Goal: Task Accomplishment & Management: Use online tool/utility

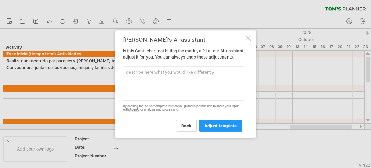
click at [212, 126] on link "adjust template" at bounding box center [220, 126] width 43 height 12
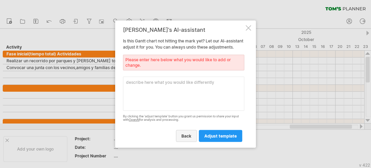
click at [192, 139] on span "back" at bounding box center [187, 135] width 10 height 5
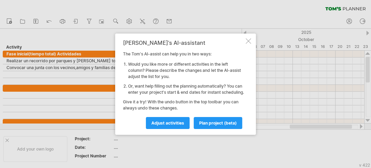
click at [249, 39] on div at bounding box center [248, 40] width 5 height 5
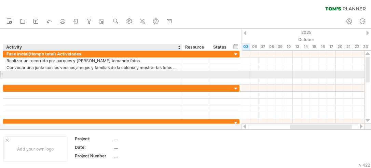
click at [46, 74] on div at bounding box center [92, 74] width 172 height 6
click at [24, 75] on div at bounding box center [92, 74] width 172 height 6
paste input "**********"
type input "**********"
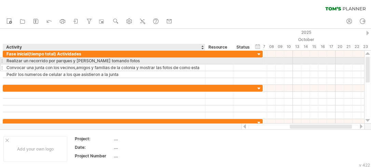
drag, startPoint x: 181, startPoint y: 61, endPoint x: 204, endPoint y: 69, distance: 24.7
click at [204, 69] on div "**********" at bounding box center [133, 68] width 260 height 34
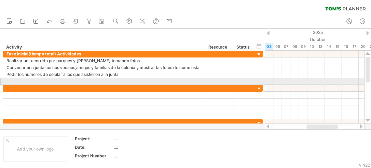
click at [65, 82] on div at bounding box center [103, 81] width 195 height 6
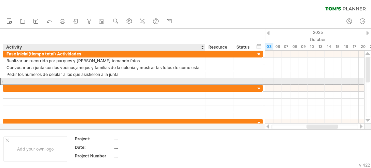
click at [46, 80] on div at bounding box center [103, 81] width 195 height 6
paste input "**********"
type input "**********"
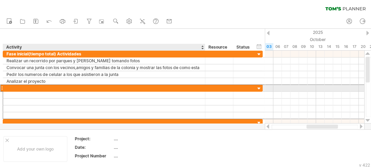
click at [139, 88] on div at bounding box center [103, 88] width 195 height 6
click at [29, 89] on div at bounding box center [103, 88] width 195 height 6
paste input "**********"
type input "**********"
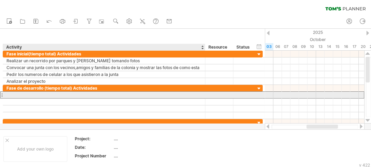
click at [44, 94] on div at bounding box center [103, 95] width 195 height 6
click at [12, 93] on div at bounding box center [103, 95] width 195 height 6
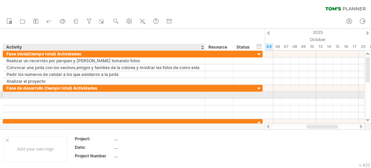
paste input "**********"
type input "**********"
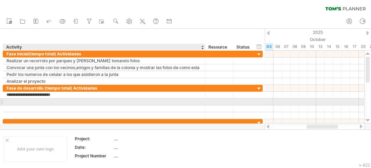
click at [87, 100] on div at bounding box center [103, 102] width 195 height 6
click at [38, 101] on div at bounding box center [103, 102] width 195 height 6
paste input "**********"
type input "**********"
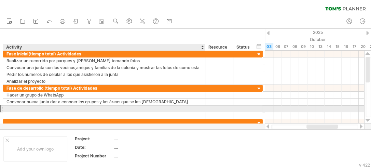
click at [90, 106] on div at bounding box center [103, 108] width 195 height 6
click at [35, 107] on div at bounding box center [103, 108] width 195 height 6
paste input "**********"
type input "**********"
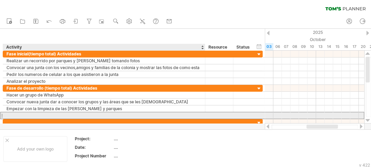
click at [39, 113] on div at bounding box center [103, 115] width 195 height 6
click at [26, 114] on div at bounding box center [103, 115] width 195 height 6
paste input "**********"
type input "**********"
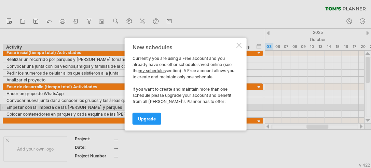
click at [237, 45] on div at bounding box center [239, 44] width 5 height 5
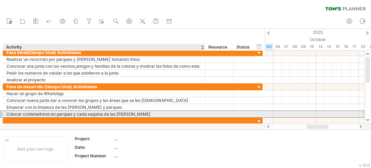
click at [134, 111] on div "Colocar contenedores en parques y cada esquina de las [PERSON_NAME]" at bounding box center [103, 114] width 195 height 6
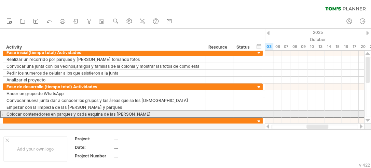
click at [1, 114] on div at bounding box center [1, 113] width 3 height 7
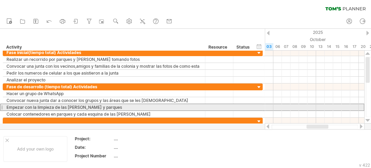
click at [1, 108] on div at bounding box center [1, 107] width 3 height 7
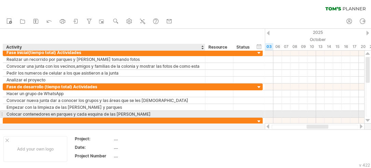
click at [143, 113] on div "Colocar contenedores en parques y cada esquina de las [PERSON_NAME]" at bounding box center [103, 114] width 195 height 6
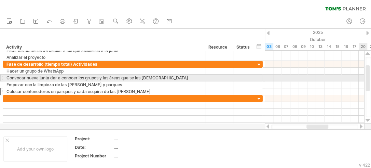
drag, startPoint x: 368, startPoint y: 70, endPoint x: 370, endPoint y: 78, distance: 8.6
click at [370, 78] on div at bounding box center [368, 87] width 5 height 60
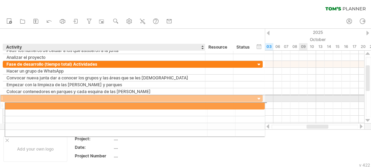
drag, startPoint x: 71, startPoint y: 99, endPoint x: 72, endPoint y: 106, distance: 7.3
click at [72, 106] on div at bounding box center [133, 112] width 260 height 35
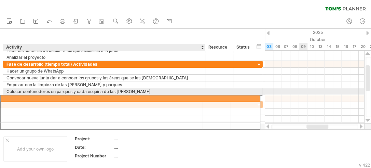
drag, startPoint x: 71, startPoint y: 99, endPoint x: 67, endPoint y: 97, distance: 4.7
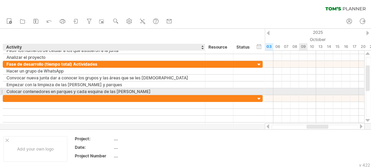
click at [158, 91] on div "Colocar contenedores en parques y cada esquina de las [PERSON_NAME]" at bounding box center [103, 91] width 195 height 6
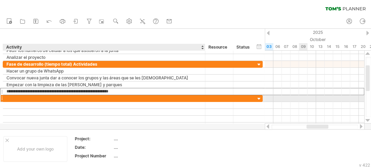
drag, startPoint x: 155, startPoint y: 91, endPoint x: 155, endPoint y: 99, distance: 7.9
click at [155, 99] on div "**********" at bounding box center [133, 88] width 261 height 82
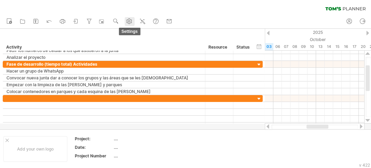
click at [130, 22] on circle at bounding box center [130, 22] width 2 height 2
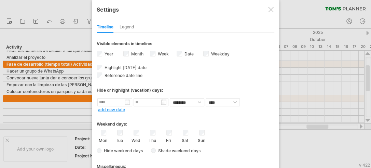
click at [130, 27] on div "Legend" at bounding box center [127, 27] width 15 height 11
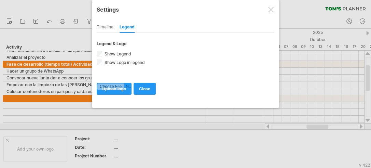
click at [272, 7] on div at bounding box center [271, 9] width 5 height 5
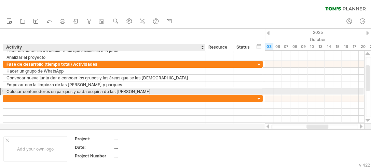
click at [188, 91] on div "Colocar contenedores en parques y cada esquina de las [PERSON_NAME]" at bounding box center [103, 91] width 195 height 6
click at [160, 94] on div "Colocar contenedores en parques y cada esquina de las [PERSON_NAME]" at bounding box center [103, 91] width 195 height 6
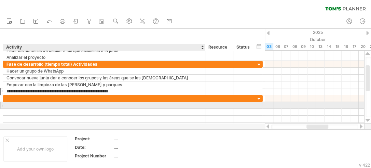
click at [130, 104] on div at bounding box center [103, 105] width 195 height 6
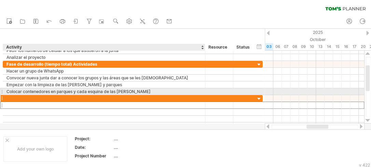
drag, startPoint x: 130, startPoint y: 104, endPoint x: 131, endPoint y: 95, distance: 9.3
click at [131, 95] on div at bounding box center [133, 112] width 260 height 34
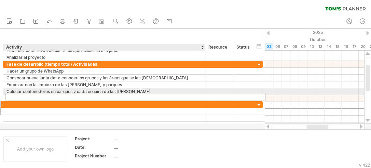
drag, startPoint x: 124, startPoint y: 103, endPoint x: 125, endPoint y: 95, distance: 7.9
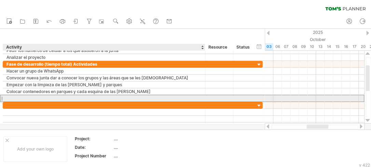
click at [62, 98] on div at bounding box center [103, 98] width 195 height 6
click at [12, 96] on div at bounding box center [103, 98] width 195 height 6
paste input "**********"
type input "**********"
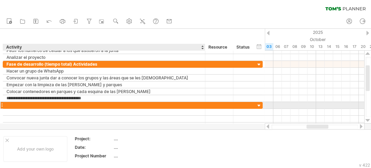
click at [52, 105] on div at bounding box center [103, 105] width 195 height 6
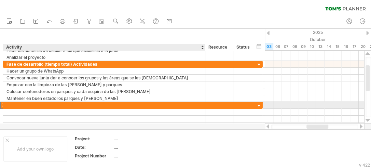
click at [30, 103] on div at bounding box center [103, 105] width 195 height 6
paste input "**********"
type input "**********"
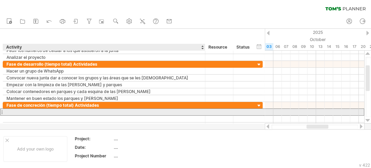
click at [49, 109] on div at bounding box center [103, 112] width 195 height 6
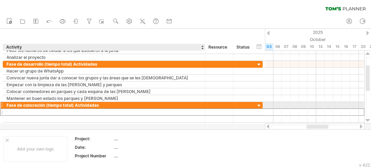
click at [63, 107] on div "Fase de concreción (tiempo total) Actividades" at bounding box center [103, 105] width 195 height 6
click at [62, 109] on div at bounding box center [103, 112] width 195 height 6
paste input "**********"
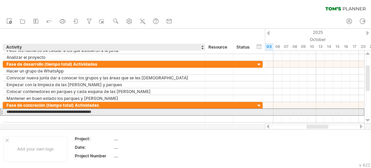
click at [84, 112] on input "**********" at bounding box center [103, 112] width 195 height 6
click at [75, 112] on div "Convocar a empresas para la reciclasión de basura" at bounding box center [103, 112] width 195 height 6
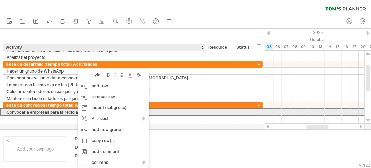
click at [75, 111] on div "Convocar a empresas para la reciclasión de basura" at bounding box center [103, 112] width 195 height 6
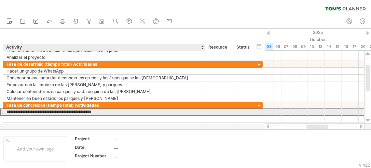
click at [83, 112] on input "**********" at bounding box center [103, 112] width 195 height 6
click at [84, 112] on input "**********" at bounding box center [103, 112] width 195 height 6
click at [63, 112] on input "**********" at bounding box center [103, 112] width 195 height 6
type input "**********"
drag, startPoint x: 61, startPoint y: 112, endPoint x: 76, endPoint y: 112, distance: 14.4
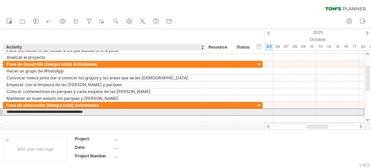
click at [76, 112] on input "**********" at bounding box center [103, 112] width 195 height 6
click at [70, 112] on input "**********" at bounding box center [103, 112] width 195 height 6
click at [62, 112] on div "Convocar a empresas para reciclar de basura" at bounding box center [103, 112] width 195 height 6
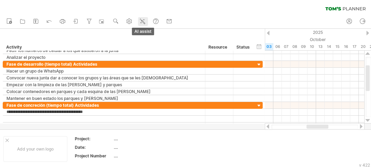
click at [143, 23] on icon at bounding box center [142, 21] width 7 height 7
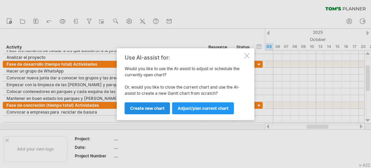
click at [158, 102] on link "Create new chart" at bounding box center [147, 108] width 45 height 12
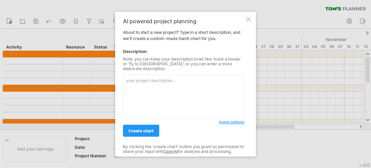
click at [248, 22] on div at bounding box center [248, 18] width 5 height 5
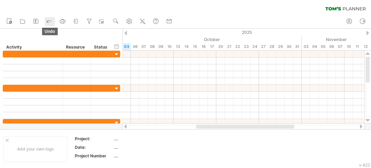
click at [45, 21] on link "undo" at bounding box center [50, 21] width 10 height 9
click at [47, 21] on icon at bounding box center [49, 20] width 7 height 7
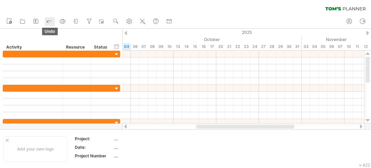
click at [47, 21] on icon at bounding box center [49, 20] width 7 height 7
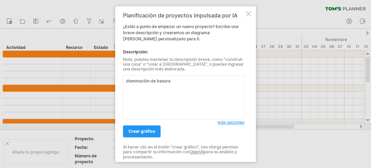
click at [144, 81] on textarea "disminucíón de basura" at bounding box center [183, 97] width 121 height 44
type textarea "disminución de [PERSON_NAME]"
click at [145, 129] on font "crear gráfico" at bounding box center [142, 131] width 27 height 5
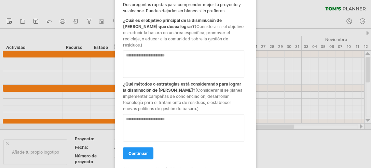
click at [129, 55] on textarea at bounding box center [183, 63] width 121 height 27
click at [50, 62] on div at bounding box center [185, 84] width 371 height 168
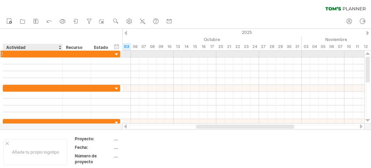
click at [41, 54] on div at bounding box center [32, 54] width 53 height 6
click at [31, 55] on div at bounding box center [32, 54] width 53 height 6
paste input "**********"
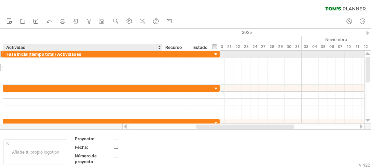
drag, startPoint x: 62, startPoint y: 51, endPoint x: 161, endPoint y: 69, distance: 101.1
click at [161, 69] on div "**********" at bounding box center [111, 68] width 217 height 34
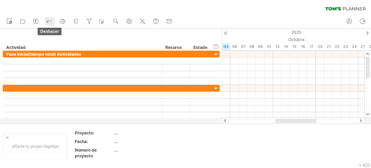
click at [48, 21] on icon at bounding box center [49, 20] width 7 height 7
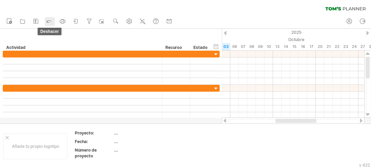
click at [48, 21] on icon at bounding box center [49, 20] width 7 height 7
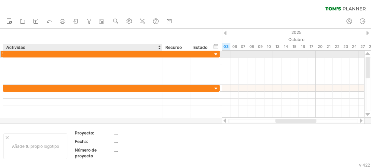
click at [42, 54] on div at bounding box center [82, 54] width 152 height 6
paste input "**********"
type input "**********"
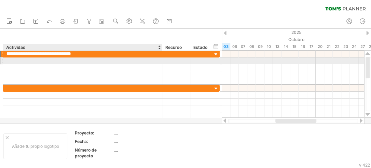
click at [34, 58] on div at bounding box center [82, 60] width 152 height 6
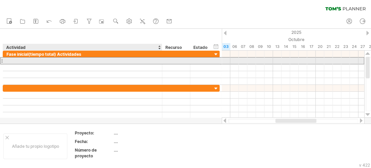
click at [0, 148] on td "Añade tu propio logotipo" at bounding box center [35, 146] width 71 height 32
click at [28, 61] on div at bounding box center [82, 60] width 152 height 6
paste input "**********"
click at [128, 60] on input "**********" at bounding box center [82, 60] width 152 height 6
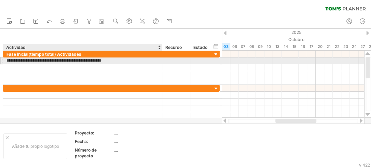
type input "**********"
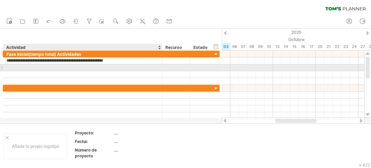
click at [99, 66] on div at bounding box center [82, 67] width 152 height 6
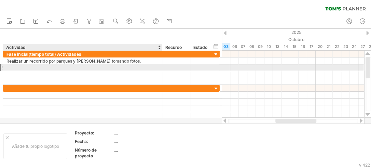
click at [10, 68] on div at bounding box center [82, 67] width 152 height 6
paste input "**********"
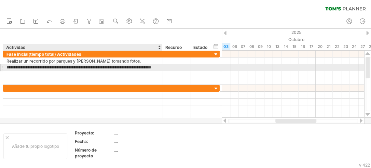
scroll to position [0, 13]
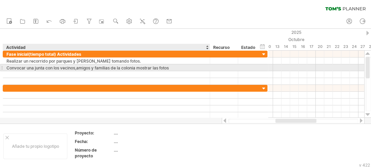
drag, startPoint x: 161, startPoint y: 68, endPoint x: 209, endPoint y: 67, distance: 47.9
click at [209, 67] on div at bounding box center [209, 67] width 3 height 7
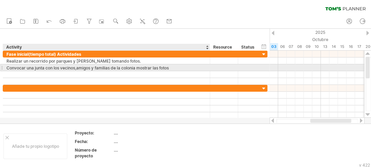
click at [177, 67] on div "Convocar una junta con los vecinos,amigos y familias de la colonia mostrar las …" at bounding box center [106, 67] width 200 height 6
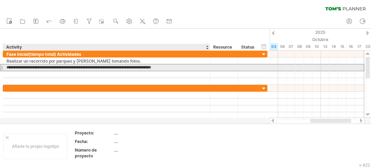
scroll to position [0, 0]
click at [136, 67] on input "**********" at bounding box center [106, 67] width 200 height 6
click at [154, 67] on input "**********" at bounding box center [106, 67] width 200 height 6
click at [156, 67] on input "**********" at bounding box center [106, 67] width 200 height 6
click at [176, 67] on input "**********" at bounding box center [106, 67] width 200 height 6
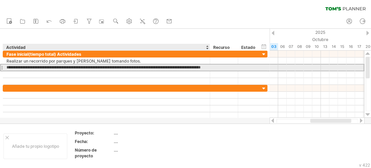
type input "**********"
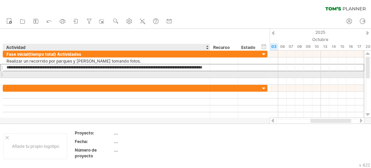
click at [139, 75] on div at bounding box center [106, 74] width 200 height 6
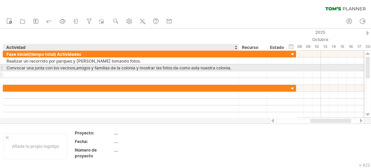
drag, startPoint x: 209, startPoint y: 65, endPoint x: 238, endPoint y: 71, distance: 29.4
click at [238, 71] on div "**********" at bounding box center [150, 68] width 294 height 34
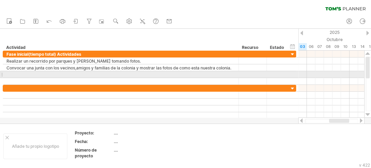
click at [79, 73] on div at bounding box center [120, 74] width 229 height 6
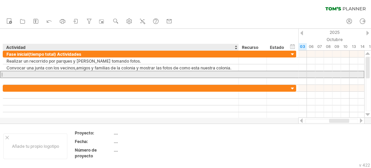
click at [38, 75] on div at bounding box center [120, 74] width 229 height 6
paste input "**********"
type input "**********"
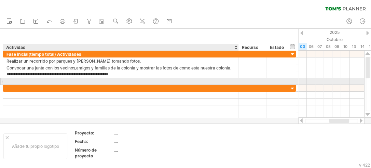
click at [35, 82] on div at bounding box center [120, 81] width 229 height 6
click at [38, 82] on div at bounding box center [120, 81] width 229 height 6
paste input "**********"
type input "**********"
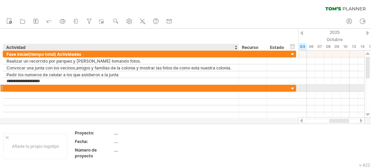
click at [40, 87] on div at bounding box center [120, 88] width 229 height 6
click at [24, 88] on div at bounding box center [120, 88] width 229 height 6
paste input "**********"
type input "**********"
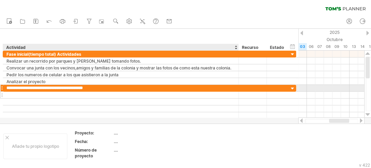
click at [27, 92] on div at bounding box center [120, 95] width 229 height 6
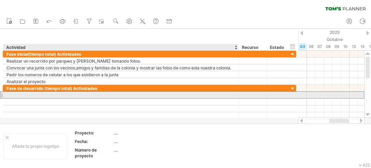
click at [64, 96] on div at bounding box center [120, 95] width 229 height 6
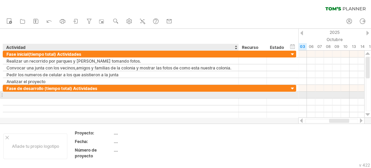
paste input "**********"
type input "**********"
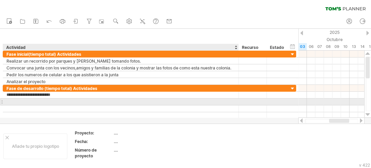
click at [48, 99] on div at bounding box center [120, 102] width 229 height 6
click at [15, 101] on div at bounding box center [120, 102] width 229 height 6
paste input "**********"
type input "**********"
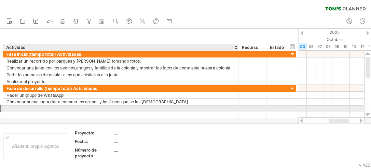
click at [76, 110] on div at bounding box center [120, 108] width 229 height 6
click at [27, 108] on div at bounding box center [120, 108] width 229 height 6
paste input "**********"
type input "**********"
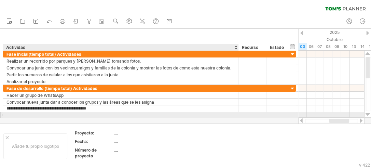
click at [27, 117] on div at bounding box center [120, 115] width 229 height 6
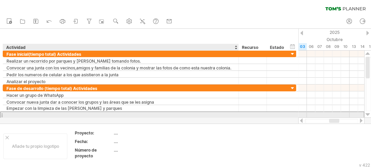
scroll to position [0, 0]
click at [25, 115] on div at bounding box center [120, 115] width 229 height 6
paste input "**********"
type input "**********"
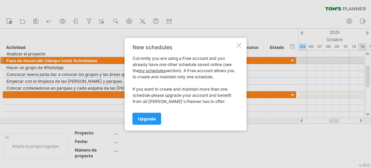
drag, startPoint x: 367, startPoint y: 70, endPoint x: 369, endPoint y: 79, distance: 9.2
click at [369, 79] on div "Intentando acceder a [DOMAIN_NAME] Conectado de nuevo... 0% borrar filtro" at bounding box center [185, 84] width 371 height 168
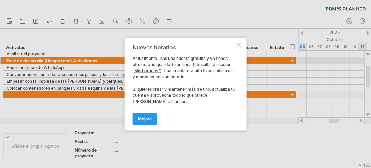
click at [238, 43] on div at bounding box center [239, 44] width 5 height 5
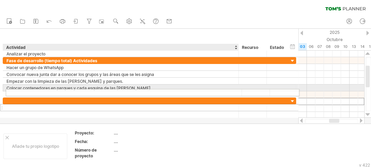
drag, startPoint x: 48, startPoint y: 99, endPoint x: 50, endPoint y: 91, distance: 8.1
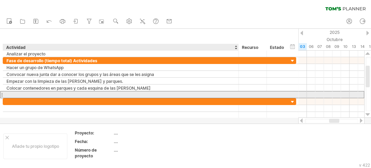
click at [23, 94] on div at bounding box center [120, 94] width 229 height 6
paste input "**********"
type input "**********"
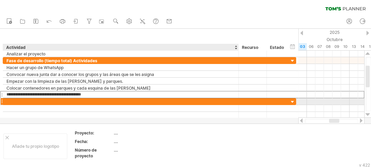
click at [24, 99] on input "text" at bounding box center [120, 101] width 229 height 6
click at [30, 102] on div at bounding box center [120, 101] width 229 height 6
paste input "**********"
type input "**********"
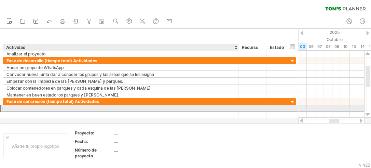
click at [26, 107] on div at bounding box center [120, 108] width 229 height 6
click at [21, 107] on div at bounding box center [120, 108] width 229 height 6
paste input "**********"
type input "**********"
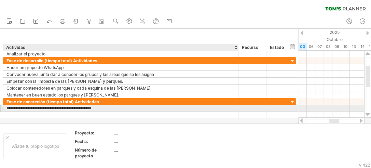
click at [80, 106] on input "**********" at bounding box center [120, 108] width 229 height 6
click at [84, 108] on input "**********" at bounding box center [120, 108] width 229 height 6
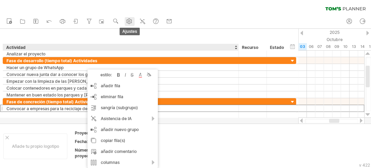
click at [127, 20] on icon at bounding box center [129, 21] width 5 height 5
select select "*"
select select "**"
select select "*"
select select "******"
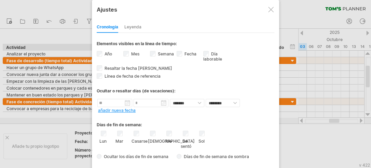
click at [270, 10] on div at bounding box center [271, 9] width 5 height 5
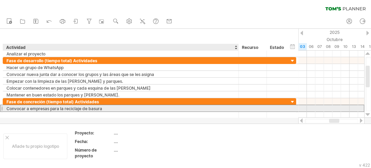
click at [63, 109] on font "Convocar a empresas para la reciclaje de basura" at bounding box center [54, 108] width 96 height 5
click at [63, 108] on font "Convocar a empresas para la reciclaje de basura" at bounding box center [54, 108] width 96 height 5
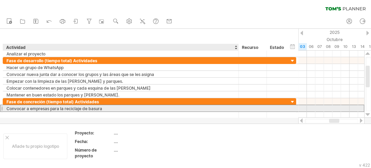
click at [104, 108] on div "Convocar a empresas para la reciclaje de basura" at bounding box center [120, 108] width 229 height 6
click at [83, 107] on input "**********" at bounding box center [120, 108] width 229 height 6
click at [85, 107] on input "**********" at bounding box center [120, 108] width 229 height 6
click at [58, 108] on input "**********" at bounding box center [120, 108] width 229 height 6
click at [62, 107] on input "**********" at bounding box center [120, 108] width 229 height 6
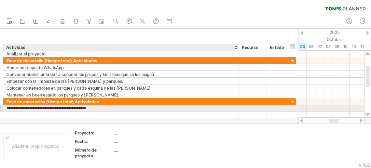
type input "**********"
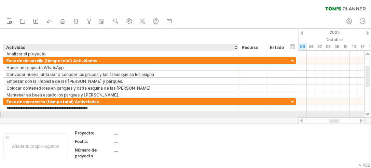
click at [56, 113] on div at bounding box center [120, 115] width 229 height 6
click at [36, 115] on div at bounding box center [120, 115] width 229 height 6
paste input "**********"
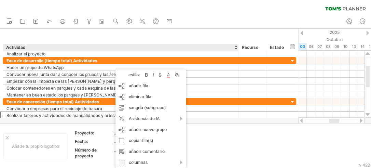
click at [51, 119] on div at bounding box center [185, 76] width 371 height 95
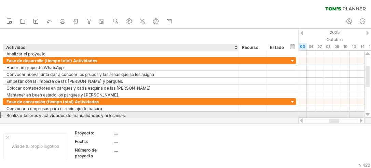
click at [42, 116] on font "Realizar talleres y actividades de manualidades y artesanias." at bounding box center [65, 115] width 119 height 5
click at [42, 115] on font "Realizar talleres y actividades de manualidades y artesanias." at bounding box center [65, 115] width 119 height 5
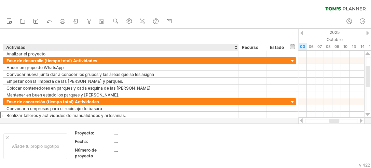
click at [41, 119] on div at bounding box center [185, 76] width 371 height 95
click at [12, 124] on div "Añade tu propio logotipo Proyecto: .... Fecha: .... Número de proyecto ...." at bounding box center [185, 145] width 371 height 45
click at [12, 121] on div at bounding box center [185, 76] width 371 height 95
click at [16, 118] on div at bounding box center [185, 76] width 371 height 95
click at [133, 121] on div at bounding box center [185, 76] width 371 height 95
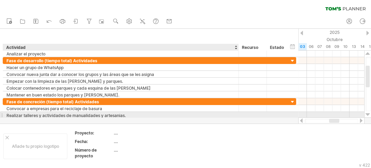
click at [133, 116] on div "Realizar talleres y actividades de manualidades y artesanias." at bounding box center [120, 115] width 229 height 6
type input "**********"
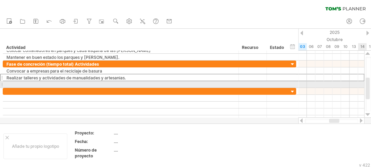
drag, startPoint x: 368, startPoint y: 74, endPoint x: 368, endPoint y: 86, distance: 12.0
click at [368, 86] on div at bounding box center [368, 89] width 4 height 22
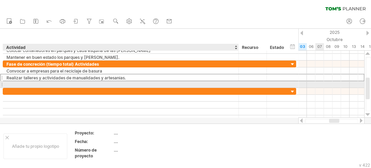
click at [35, 84] on div at bounding box center [120, 84] width 229 height 6
click at [13, 82] on div at bounding box center [120, 84] width 229 height 6
paste input "**********"
click at [76, 83] on input "**********" at bounding box center [120, 84] width 229 height 6
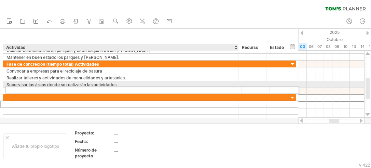
drag, startPoint x: 63, startPoint y: 97, endPoint x: 65, endPoint y: 89, distance: 8.7
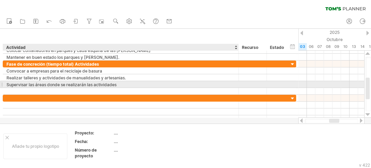
click at [117, 84] on div "Supervisar las áreas donde se realizarán las actividades" at bounding box center [120, 84] width 229 height 6
click at [79, 85] on input "**********" at bounding box center [120, 84] width 229 height 6
click at [86, 85] on input "**********" at bounding box center [120, 84] width 229 height 6
click at [77, 84] on input "**********" at bounding box center [120, 84] width 229 height 6
click at [120, 82] on input "**********" at bounding box center [120, 84] width 229 height 6
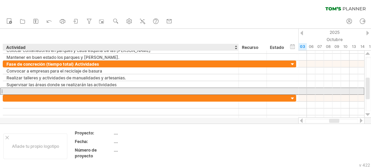
click at [73, 90] on div at bounding box center [120, 91] width 229 height 6
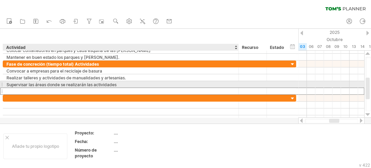
click at [82, 85] on font "Supervisar las áreas donde se realizarán las actividades" at bounding box center [61, 84] width 110 height 5
click at [85, 85] on font "Supervisar las áreas donde se realizarán las actividades" at bounding box center [61, 84] width 110 height 5
click at [120, 85] on div "Supervisar las áreas donde se realizarán las actividades" at bounding box center [120, 84] width 229 height 6
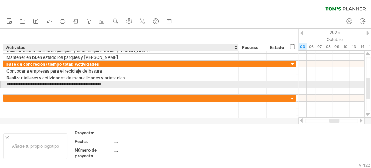
click at [86, 84] on input "**********" at bounding box center [120, 84] width 229 height 6
type input "**********"
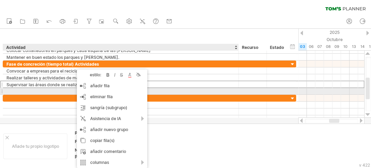
click at [68, 89] on div at bounding box center [120, 91] width 229 height 6
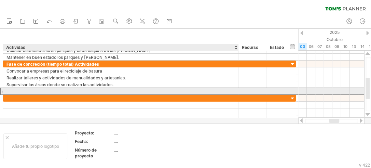
click at [35, 92] on div at bounding box center [120, 91] width 229 height 6
paste input "**********"
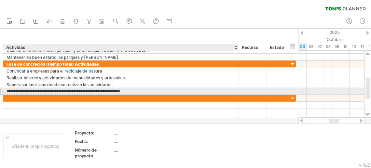
type input "**********"
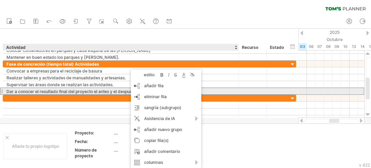
click at [213, 90] on div "Dar a conocer el resultado final del proyecto el antes y el despues" at bounding box center [120, 91] width 229 height 6
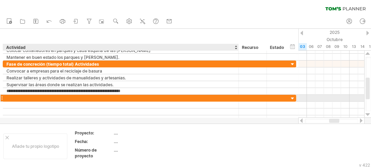
click at [162, 98] on div at bounding box center [120, 98] width 229 height 6
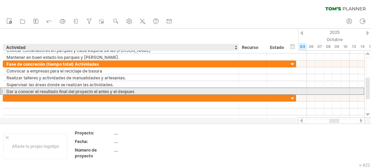
click at [131, 92] on font "Dar a conocer el resultado final del proyecto el antes y el despues" at bounding box center [70, 91] width 128 height 5
click at [137, 91] on div "Dar a conocer el resultado final del proyecto el antes y el despues" at bounding box center [120, 91] width 229 height 6
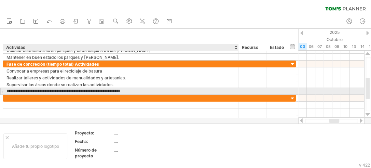
click at [137, 91] on input "**********" at bounding box center [120, 91] width 229 height 6
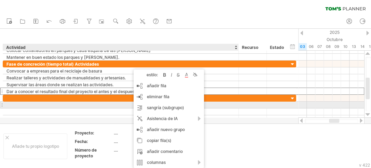
click at [218, 102] on div at bounding box center [120, 105] width 229 height 6
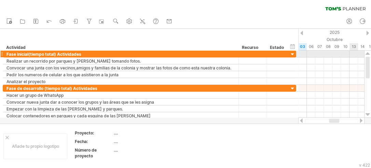
drag, startPoint x: 367, startPoint y: 87, endPoint x: 369, endPoint y: 54, distance: 32.5
click at [369, 54] on div at bounding box center [368, 84] width 7 height 67
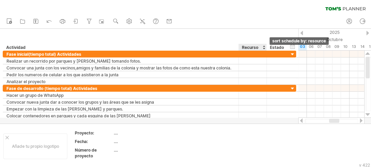
click at [264, 48] on div at bounding box center [264, 47] width 3 height 7
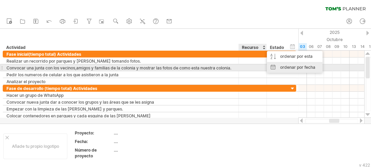
click at [283, 65] on font "ordenar por fecha" at bounding box center [297, 67] width 35 height 5
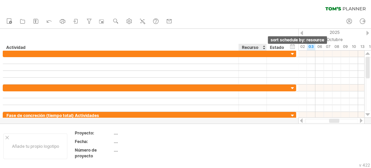
click at [264, 46] on div at bounding box center [264, 47] width 3 height 7
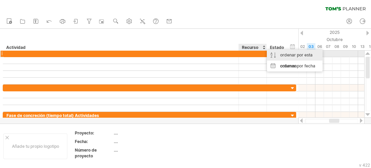
click at [279, 55] on div "ordenar por esta columna" at bounding box center [295, 61] width 56 height 22
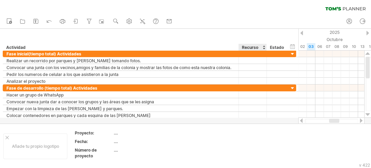
click at [251, 33] on div "ocultar inicio/fin/duración mostrar inicio/fin/duración ******** Actividad ****…" at bounding box center [149, 40] width 299 height 22
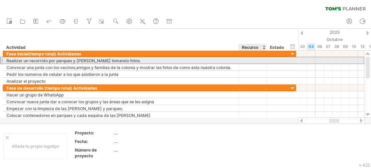
click at [253, 61] on div at bounding box center [253, 60] width 21 height 6
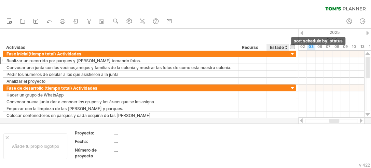
click at [286, 48] on div at bounding box center [286, 47] width 3 height 7
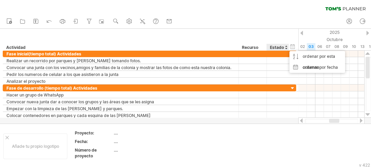
click at [257, 47] on font "Recurso" at bounding box center [250, 47] width 16 height 5
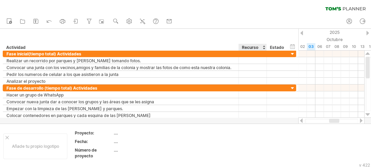
click at [252, 47] on font "Recurso" at bounding box center [250, 47] width 16 height 5
click at [263, 46] on div at bounding box center [264, 47] width 3 height 7
click at [228, 37] on div "ocultar inicio/fin/duración mostrar inicio/fin/duración ******** Actividad ****…" at bounding box center [149, 40] width 299 height 22
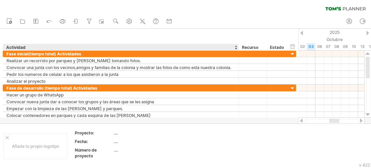
click at [220, 39] on div "ocultar inicio/fin/duración mostrar inicio/fin/duración ******** Actividad ****…" at bounding box center [149, 40] width 299 height 22
click at [236, 48] on div at bounding box center [236, 47] width 3 height 7
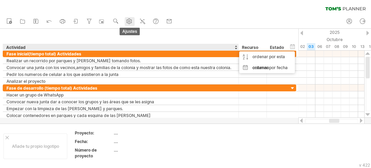
click at [129, 21] on use at bounding box center [129, 21] width 7 height 7
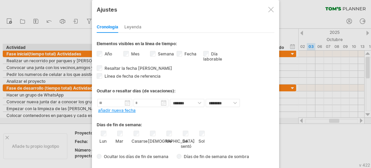
click at [185, 137] on label "Se sentó" at bounding box center [185, 143] width 9 height 12
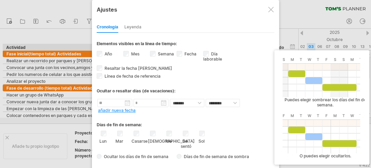
click at [201, 157] on font "Días de fin de semana de sombra" at bounding box center [216, 156] width 65 height 5
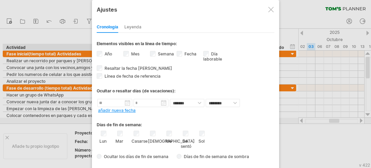
click at [188, 156] on font "Días de fin de semana de sombra" at bounding box center [216, 156] width 65 height 5
click at [68, 37] on div at bounding box center [185, 84] width 371 height 168
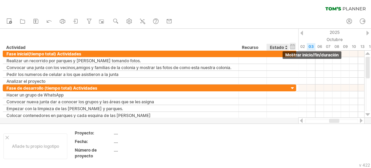
click at [292, 47] on div "ocultar inicio/fin/duración mostrar inicio/fin/duración" at bounding box center [293, 46] width 6 height 7
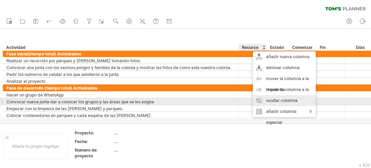
click at [258, 101] on div "ocultar columna" at bounding box center [284, 100] width 63 height 11
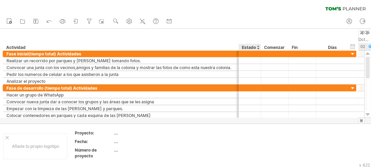
click at [256, 48] on font "Estado" at bounding box center [249, 47] width 14 height 5
click at [258, 48] on div at bounding box center [258, 47] width 3 height 7
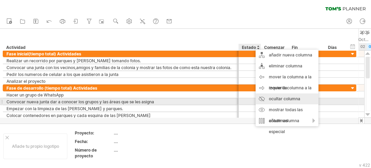
click at [284, 99] on font "ocultar columna" at bounding box center [284, 98] width 31 height 5
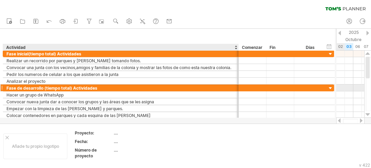
click at [238, 88] on div at bounding box center [237, 87] width 3 height 7
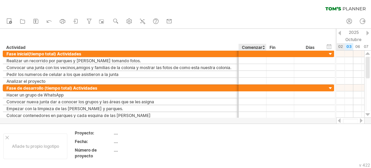
click at [263, 48] on div at bounding box center [263, 47] width 3 height 7
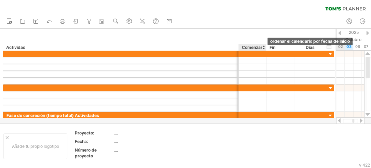
click at [264, 45] on div at bounding box center [263, 47] width 3 height 7
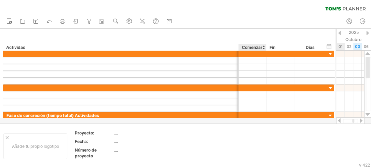
click at [263, 46] on div at bounding box center [263, 47] width 3 height 7
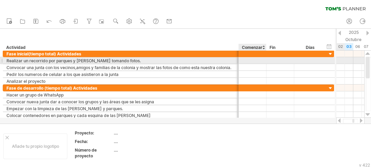
click at [247, 60] on div at bounding box center [253, 60] width 28 height 6
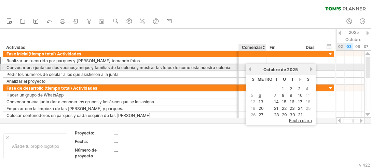
click at [251, 70] on link "anterior" at bounding box center [250, 69] width 5 height 5
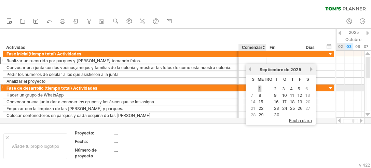
click at [261, 87] on link "1" at bounding box center [259, 89] width 3 height 6
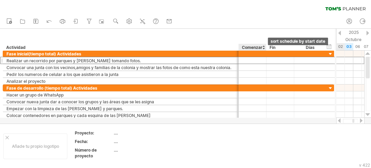
click at [264, 48] on div at bounding box center [263, 47] width 3 height 7
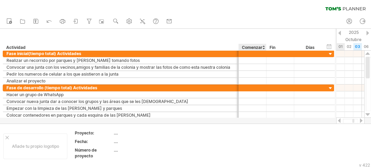
click at [264, 48] on div at bounding box center [263, 47] width 3 height 7
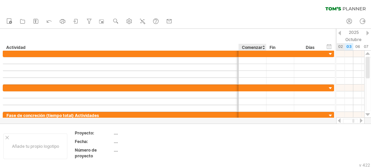
click at [264, 45] on div at bounding box center [263, 47] width 3 height 7
click at [263, 45] on div at bounding box center [263, 47] width 3 height 7
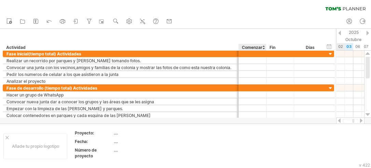
click at [252, 46] on font "Comenzar" at bounding box center [252, 47] width 21 height 5
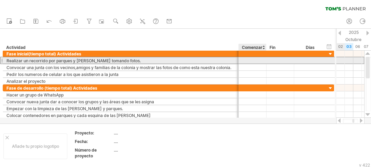
click at [245, 60] on div at bounding box center [253, 60] width 28 height 6
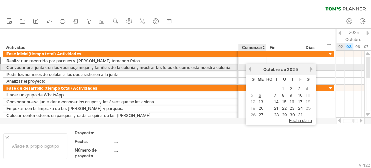
click at [250, 70] on link "anterior" at bounding box center [250, 69] width 5 height 5
click at [309, 70] on link "próximo" at bounding box center [311, 69] width 5 height 5
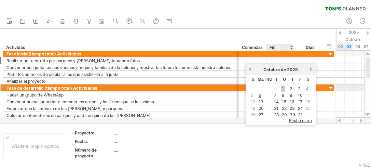
click at [283, 87] on font "1" at bounding box center [283, 88] width 2 height 5
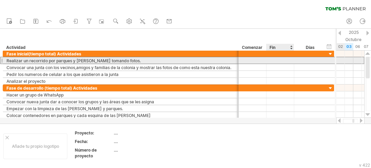
click at [281, 63] on div at bounding box center [281, 60] width 28 height 6
click at [313, 60] on div at bounding box center [311, 60] width 26 height 6
type input "*"
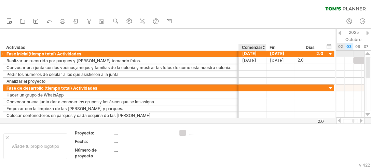
click at [246, 54] on font "[DATE]" at bounding box center [250, 53] width 14 height 5
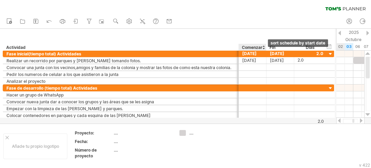
click at [264, 49] on div at bounding box center [263, 47] width 3 height 7
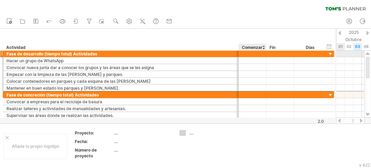
click at [251, 55] on div at bounding box center [253, 53] width 28 height 6
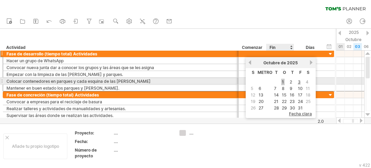
click at [282, 82] on font "1" at bounding box center [283, 81] width 2 height 5
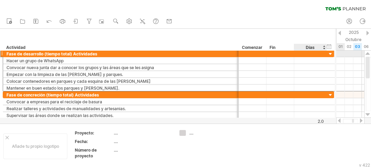
click at [308, 55] on div at bounding box center [311, 53] width 26 height 6
click at [330, 55] on div at bounding box center [331, 54] width 6 height 6
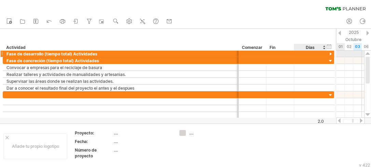
scroll to position [0, 0]
click at [330, 55] on div at bounding box center [331, 54] width 6 height 6
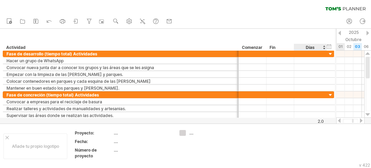
click at [323, 48] on div "Días" at bounding box center [310, 47] width 32 height 7
click at [324, 48] on div "Días" at bounding box center [310, 47] width 32 height 7
click at [324, 45] on div "Días" at bounding box center [310, 47] width 32 height 7
click at [312, 47] on font "Días" at bounding box center [310, 47] width 9 height 5
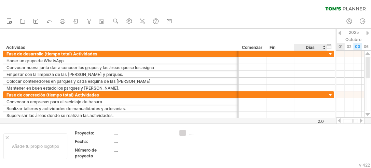
click at [324, 48] on div "Días" at bounding box center [310, 47] width 32 height 7
click at [310, 53] on div at bounding box center [311, 53] width 26 height 6
click at [324, 47] on div "Días" at bounding box center [310, 47] width 32 height 7
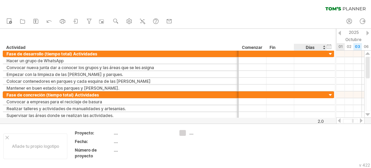
scroll to position [0, 0]
click at [330, 47] on div "ocultar inicio/fin/duración mostrar inicio/fin/duración" at bounding box center [329, 46] width 6 height 7
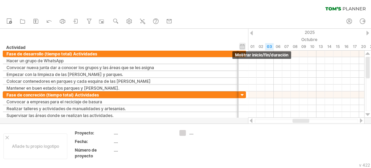
click at [243, 47] on div "ocultar inicio/fin/duración mostrar inicio/fin/duración" at bounding box center [242, 46] width 6 height 7
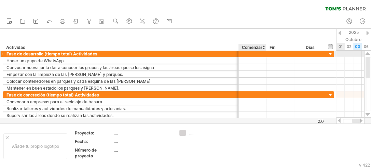
click at [252, 53] on div at bounding box center [253, 53] width 28 height 6
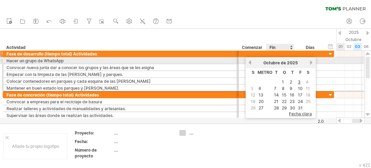
click at [272, 62] on font "Octubre" at bounding box center [272, 62] width 16 height 5
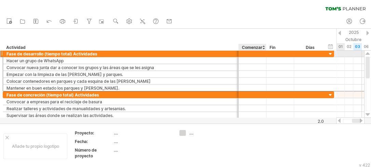
click at [254, 52] on div at bounding box center [253, 53] width 28 height 6
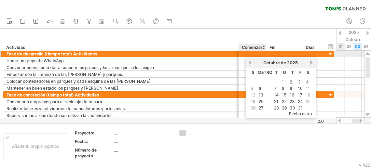
click at [250, 53] on div at bounding box center [253, 53] width 28 height 6
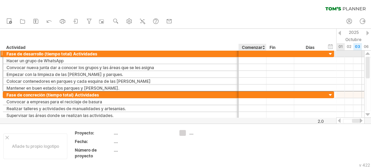
click at [245, 54] on div at bounding box center [253, 53] width 28 height 6
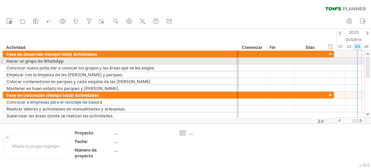
drag, startPoint x: 367, startPoint y: 72, endPoint x: 366, endPoint y: 60, distance: 11.8
click at [366, 60] on div at bounding box center [368, 68] width 4 height 22
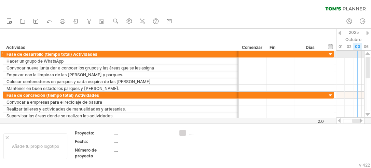
drag, startPoint x: 369, startPoint y: 66, endPoint x: 369, endPoint y: 56, distance: 9.9
click at [369, 56] on div at bounding box center [368, 84] width 7 height 67
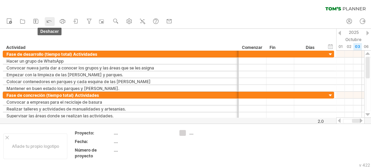
click at [46, 20] on icon at bounding box center [49, 20] width 7 height 7
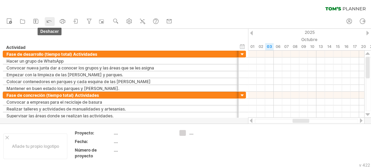
click at [46, 20] on icon at bounding box center [49, 20] width 7 height 7
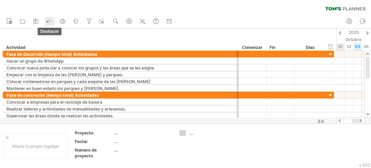
click at [46, 20] on icon at bounding box center [49, 20] width 7 height 7
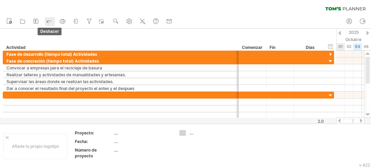
click at [46, 20] on icon at bounding box center [49, 20] width 7 height 7
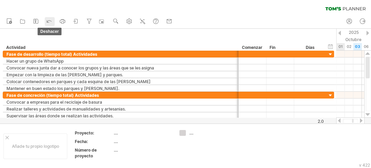
click at [46, 20] on icon at bounding box center [49, 20] width 7 height 7
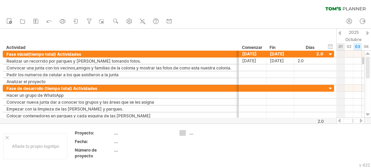
click at [343, 47] on div "01" at bounding box center [341, 46] width 9 height 7
click at [341, 47] on font "01" at bounding box center [341, 46] width 4 height 5
click at [338, 49] on div "01" at bounding box center [341, 46] width 9 height 7
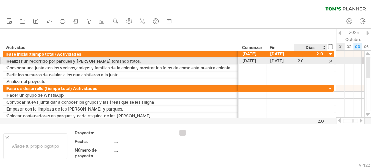
click at [331, 60] on div at bounding box center [331, 60] width 6 height 7
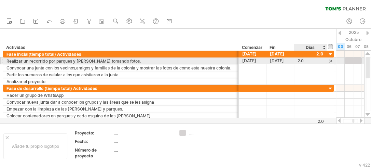
click at [331, 60] on div at bounding box center [331, 60] width 6 height 7
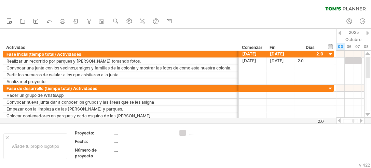
click at [362, 120] on div at bounding box center [361, 120] width 5 height 4
click at [339, 120] on div at bounding box center [339, 120] width 5 height 4
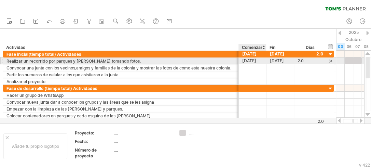
click at [252, 60] on font "[DATE]" at bounding box center [250, 60] width 14 height 5
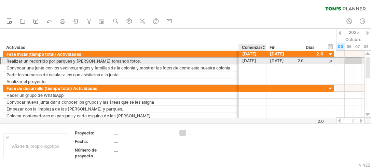
click at [250, 60] on font "[DATE]" at bounding box center [250, 60] width 14 height 5
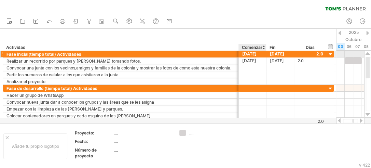
click at [248, 53] on font "[DATE]" at bounding box center [250, 53] width 14 height 5
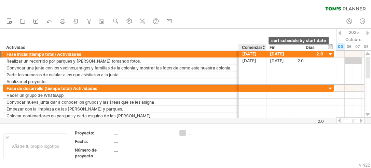
click at [264, 47] on div at bounding box center [263, 47] width 3 height 7
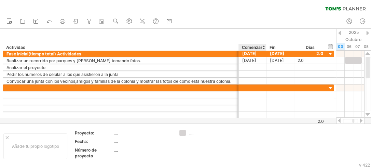
click at [264, 48] on div at bounding box center [263, 47] width 3 height 7
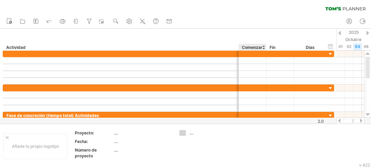
click at [263, 45] on div at bounding box center [263, 47] width 3 height 7
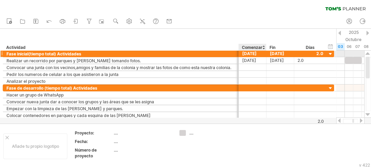
click at [257, 54] on font "[DATE]" at bounding box center [250, 53] width 14 height 5
click at [319, 53] on div at bounding box center [311, 53] width 26 height 6
type input "*"
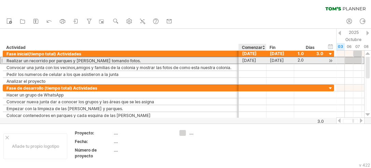
click at [254, 61] on font "[DATE]" at bounding box center [250, 60] width 14 height 5
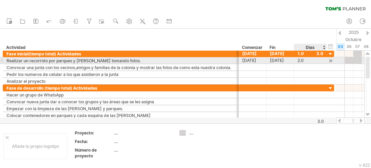
click at [301, 60] on font "2.0" at bounding box center [301, 60] width 6 height 5
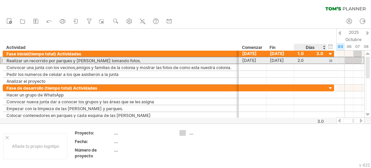
click at [310, 60] on div "2.0" at bounding box center [311, 60] width 26 height 6
click at [310, 60] on input "***" at bounding box center [304, 60] width 13 height 6
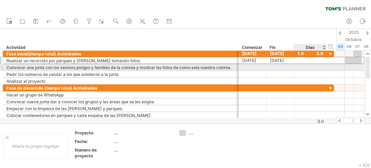
type input "*"
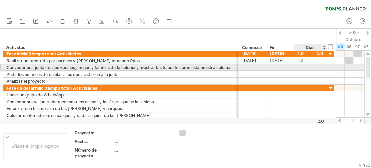
click at [312, 65] on div at bounding box center [311, 67] width 26 height 6
click at [257, 65] on div at bounding box center [253, 67] width 28 height 6
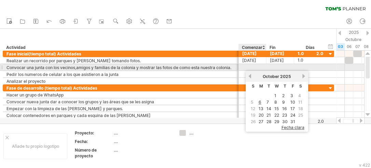
scroll to position [0, 0]
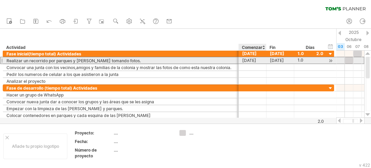
click at [248, 60] on font "[DATE]" at bounding box center [250, 60] width 14 height 5
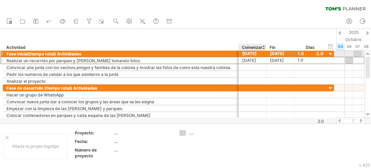
click at [250, 52] on font "[DATE]" at bounding box center [250, 53] width 14 height 5
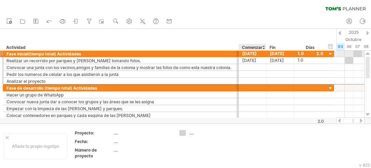
click at [250, 52] on font "[DATE]" at bounding box center [250, 53] width 14 height 5
click at [330, 53] on div at bounding box center [331, 54] width 6 height 6
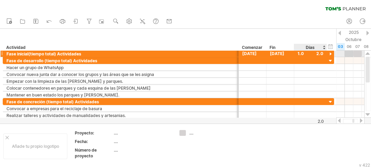
click at [330, 53] on div at bounding box center [331, 54] width 6 height 6
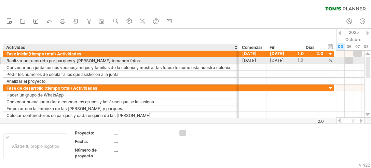
click at [235, 61] on div "**********" at bounding box center [121, 60] width 236 height 6
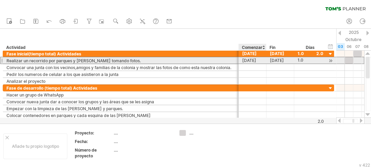
click at [252, 62] on font "[DATE]" at bounding box center [250, 60] width 14 height 5
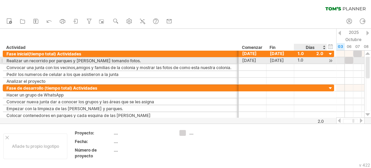
click at [317, 59] on div "1.0" at bounding box center [311, 60] width 26 height 6
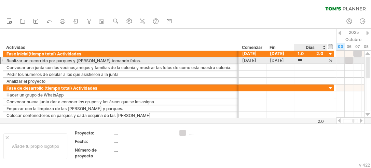
scroll to position [0, 0]
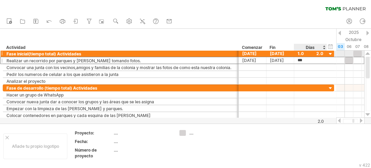
click at [322, 54] on div "1.0" at bounding box center [311, 53] width 26 height 6
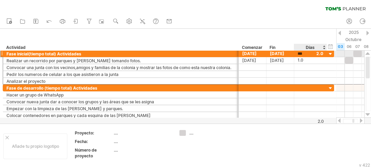
scroll to position [0, 0]
click at [322, 54] on div "***" at bounding box center [311, 53] width 26 height 6
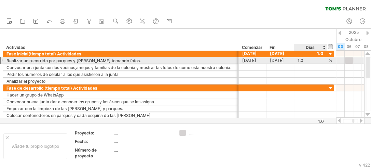
click at [310, 59] on div "1.0" at bounding box center [311, 60] width 26 height 6
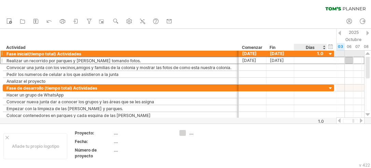
click at [321, 56] on div at bounding box center [311, 53] width 26 height 6
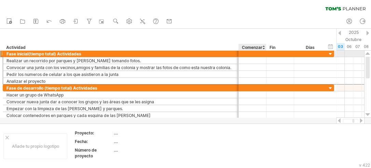
click at [258, 55] on div at bounding box center [253, 53] width 28 height 6
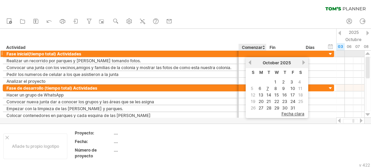
scroll to position [0, 0]
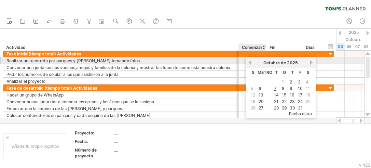
click at [242, 62] on div at bounding box center [253, 60] width 28 height 6
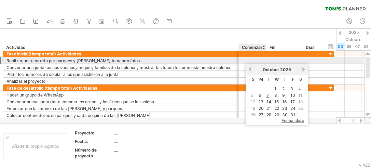
click at [242, 62] on div at bounding box center [253, 60] width 28 height 6
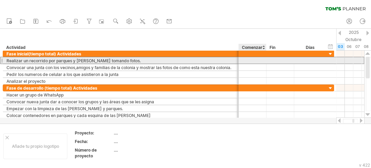
click at [242, 62] on div at bounding box center [253, 60] width 28 height 6
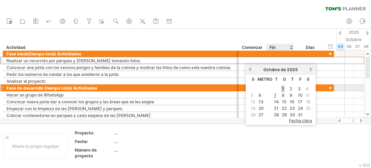
click at [283, 88] on font "1" at bounding box center [283, 88] width 2 height 5
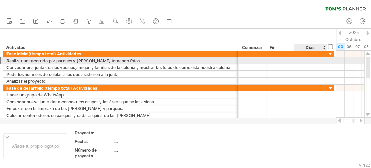
click at [309, 61] on div at bounding box center [311, 60] width 26 height 6
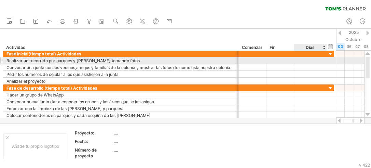
scroll to position [0, 0]
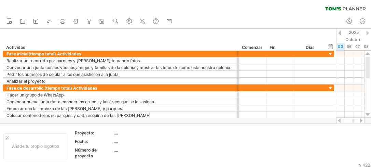
click at [340, 120] on div at bounding box center [339, 120] width 5 height 4
click at [360, 120] on div at bounding box center [361, 120] width 5 height 4
drag, startPoint x: 341, startPoint y: 45, endPoint x: 337, endPoint y: 45, distance: 3.8
click at [337, 45] on div "03" at bounding box center [341, 46] width 9 height 7
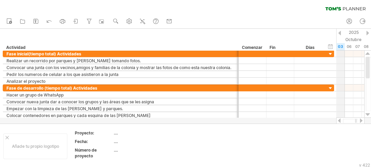
click at [337, 45] on div "03" at bounding box center [341, 46] width 9 height 7
click at [340, 48] on font "03" at bounding box center [340, 46] width 5 height 5
click at [340, 47] on font "03" at bounding box center [340, 46] width 5 height 5
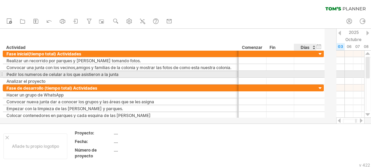
drag, startPoint x: 324, startPoint y: 75, endPoint x: 313, endPoint y: 77, distance: 10.8
click at [314, 77] on div at bounding box center [315, 74] width 3 height 7
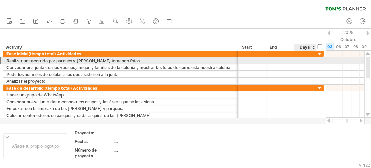
click at [308, 61] on div at bounding box center [305, 60] width 15 height 6
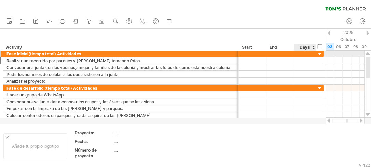
click at [306, 54] on div at bounding box center [305, 53] width 15 height 6
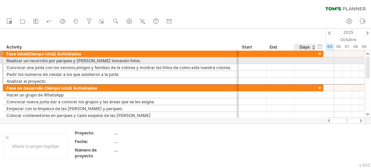
click at [304, 61] on div at bounding box center [305, 60] width 15 height 6
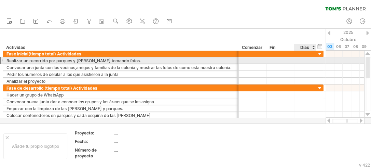
type input "*"
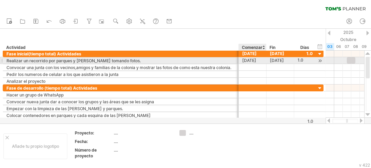
click at [255, 60] on font "[DATE]" at bounding box center [250, 60] width 14 height 5
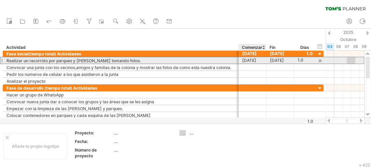
scroll to position [0, 0]
click at [255, 60] on font "[DATE]" at bounding box center [250, 60] width 14 height 5
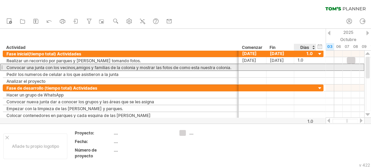
click at [309, 66] on div at bounding box center [305, 67] width 15 height 6
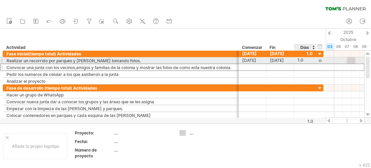
click at [307, 62] on div "1.0" at bounding box center [305, 60] width 15 height 6
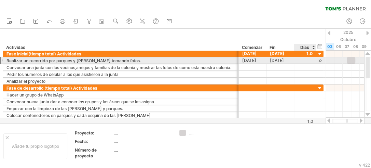
type input "*"
click at [306, 58] on div at bounding box center [305, 60] width 15 height 6
type input "*"
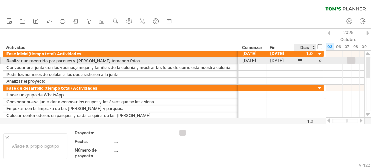
scroll to position [0, 0]
type input "**"
click at [308, 58] on div "2.0" at bounding box center [305, 60] width 15 height 6
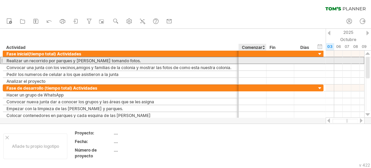
click at [258, 61] on div at bounding box center [253, 60] width 28 height 6
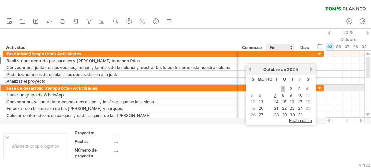
click at [282, 88] on font "1" at bounding box center [283, 88] width 2 height 5
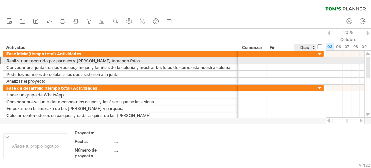
click at [303, 60] on div at bounding box center [305, 60] width 15 height 6
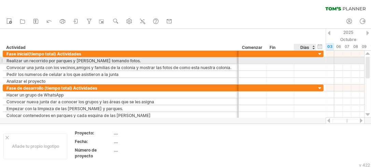
scroll to position [0, 0]
type input "*"
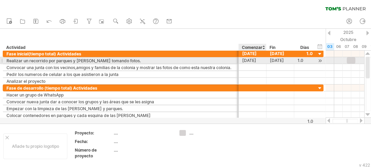
click at [250, 58] on font "[DATE]" at bounding box center [250, 60] width 14 height 5
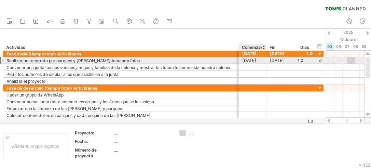
click at [250, 58] on font "[DATE]" at bounding box center [250, 60] width 14 height 5
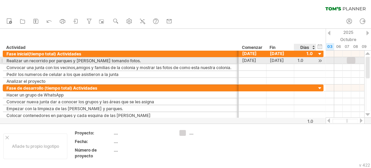
click at [300, 60] on font "1.0" at bounding box center [301, 60] width 6 height 5
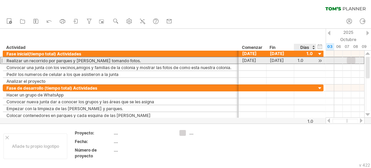
click at [300, 60] on font "1.0" at bounding box center [301, 60] width 6 height 5
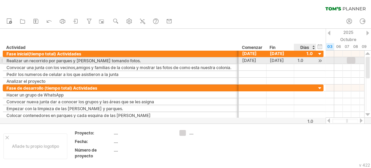
click at [300, 60] on font "1.0" at bounding box center [301, 60] width 6 height 5
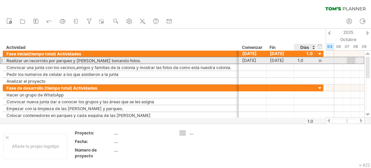
click at [300, 60] on font "1.0" at bounding box center [301, 60] width 6 height 5
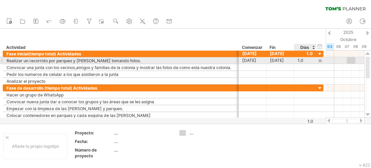
click at [300, 60] on font "1.0" at bounding box center [301, 60] width 6 height 5
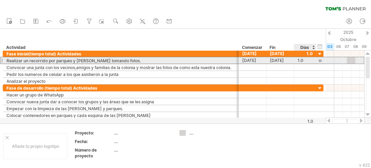
click at [300, 60] on font "1.0" at bounding box center [301, 60] width 6 height 5
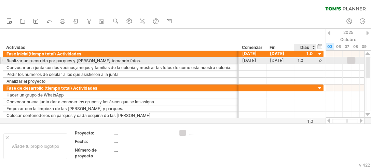
click at [300, 60] on font "1.0" at bounding box center [301, 60] width 6 height 5
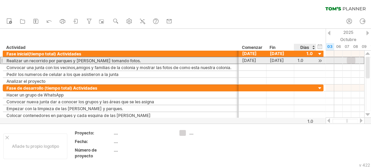
click at [300, 60] on font "1.0" at bounding box center [301, 60] width 6 height 5
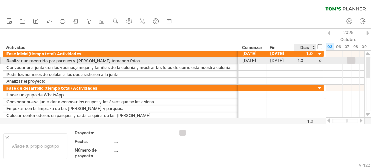
click at [306, 61] on div "1.0" at bounding box center [305, 60] width 15 height 6
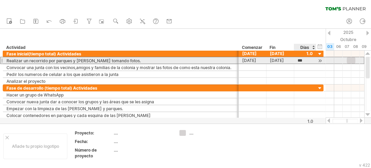
scroll to position [0, 0]
type input "*"
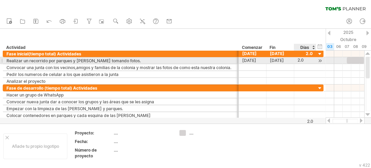
click at [304, 60] on font "2.0" at bounding box center [301, 59] width 6 height 5
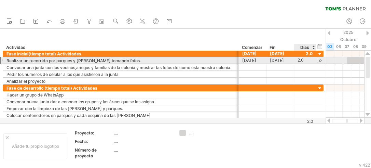
scroll to position [0, 0]
click at [304, 60] on font "2.0" at bounding box center [301, 59] width 6 height 5
click at [303, 60] on font "2.0" at bounding box center [301, 59] width 6 height 5
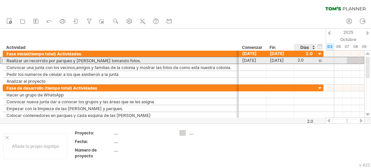
click at [299, 60] on font "2.0" at bounding box center [301, 59] width 6 height 5
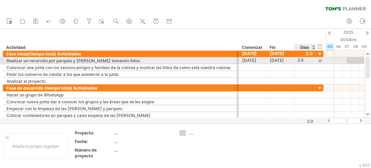
click at [299, 60] on font "2.0" at bounding box center [301, 59] width 6 height 5
click at [316, 60] on div at bounding box center [315, 60] width 3 height 7
click at [308, 60] on div "2.0" at bounding box center [305, 60] width 15 height 6
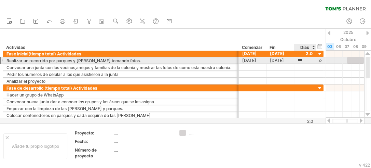
scroll to position [0, 0]
type input "*"
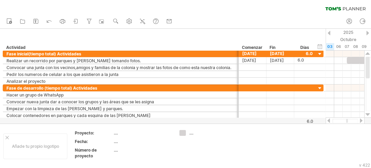
click at [362, 120] on div at bounding box center [361, 120] width 5 height 4
click at [329, 119] on div at bounding box center [328, 120] width 5 height 4
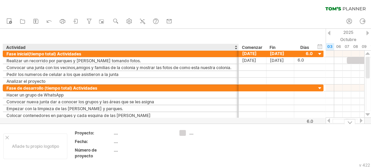
click at [89, 133] on font "Proyecto:" at bounding box center [84, 132] width 19 height 5
click at [114, 133] on font "...." at bounding box center [116, 132] width 4 height 5
click at [194, 134] on font "...." at bounding box center [191, 132] width 4 height 5
click at [192, 134] on font "...." at bounding box center [191, 132] width 4 height 5
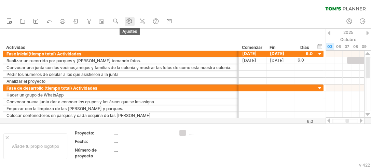
click at [129, 22] on use at bounding box center [129, 21] width 7 height 7
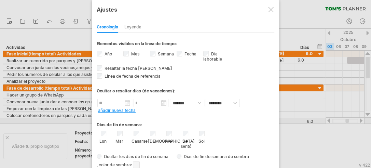
click at [136, 165] on span at bounding box center [136, 164] width 7 height 6
click at [128, 164] on font ", color de sombra:" at bounding box center [114, 164] width 35 height 5
click at [135, 162] on span at bounding box center [136, 164] width 7 height 6
click at [178, 160] on span at bounding box center [180, 159] width 5 height 5
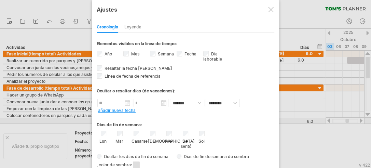
click at [139, 26] on font "Leyenda" at bounding box center [133, 26] width 17 height 5
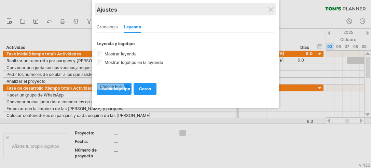
click at [267, 13] on div "Ajustes" at bounding box center [186, 9] width 178 height 12
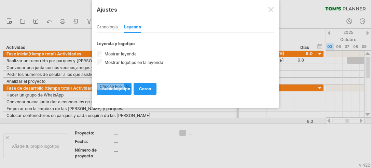
click at [271, 10] on div at bounding box center [271, 9] width 5 height 5
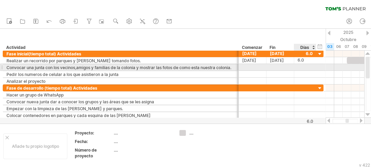
click at [306, 66] on div at bounding box center [305, 67] width 15 height 6
type input "*"
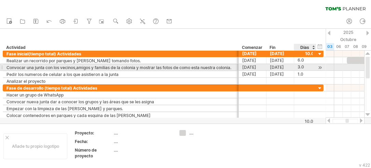
type input "*"
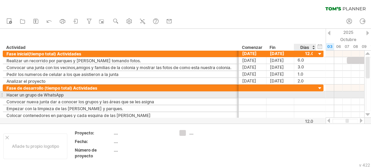
click at [304, 95] on div at bounding box center [305, 94] width 15 height 6
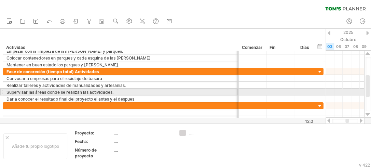
drag, startPoint x: 370, startPoint y: 73, endPoint x: 370, endPoint y: 91, distance: 18.5
click at [370, 91] on div at bounding box center [368, 84] width 5 height 54
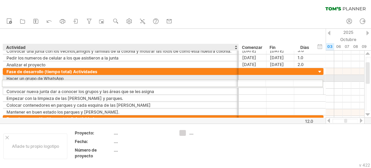
drag, startPoint x: 130, startPoint y: 111, endPoint x: 125, endPoint y: 82, distance: 29.5
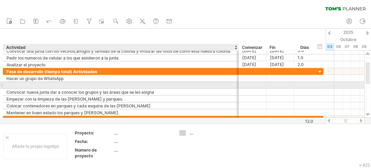
click at [61, 85] on div at bounding box center [120, 85] width 229 height 6
type input "*"
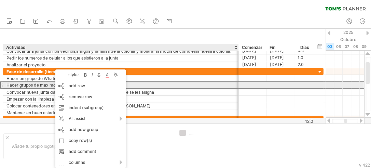
type input "**********"
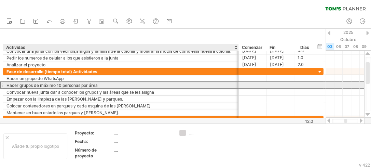
click at [130, 83] on div "Hacer grupos de máximo 10 personas por área" at bounding box center [120, 85] width 229 height 6
click at [49, 84] on input "**********" at bounding box center [120, 85] width 229 height 6
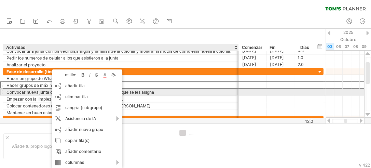
click at [157, 92] on div "Convocar nueva junta dar a conocer los grupos y las áreas que se les asigna" at bounding box center [120, 92] width 229 height 6
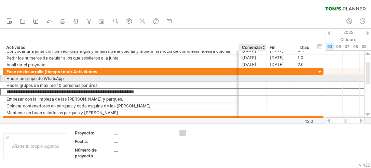
click at [249, 77] on div at bounding box center [253, 78] width 28 height 6
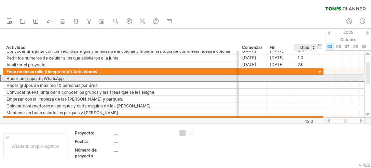
click at [309, 78] on div at bounding box center [305, 78] width 15 height 6
type input "*"
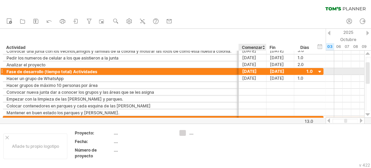
click at [254, 73] on font "[DATE]" at bounding box center [250, 71] width 14 height 5
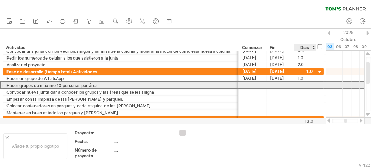
click at [299, 84] on div at bounding box center [305, 85] width 15 height 6
type input "*"
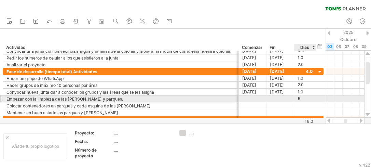
type input "**"
click at [302, 98] on font "30.0" at bounding box center [302, 98] width 9 height 5
click at [303, 98] on font "30.0" at bounding box center [302, 98] width 9 height 5
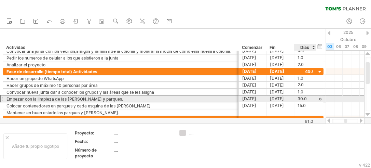
click at [303, 98] on font "30.0" at bounding box center [302, 98] width 9 height 5
click at [308, 98] on div "30.0" at bounding box center [305, 98] width 15 height 6
type input "**"
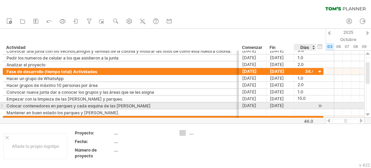
type input "*"
type input "**********"
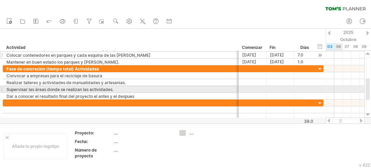
drag, startPoint x: 368, startPoint y: 77, endPoint x: 369, endPoint y: 92, distance: 15.1
click at [369, 92] on div at bounding box center [368, 89] width 4 height 22
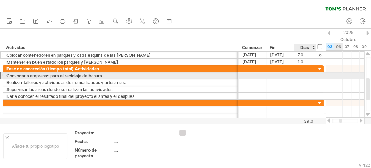
click at [306, 75] on div at bounding box center [305, 75] width 15 height 6
type input "**"
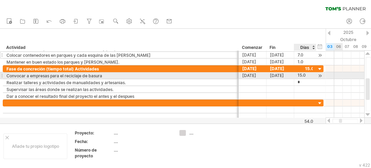
type input "**"
type input "*"
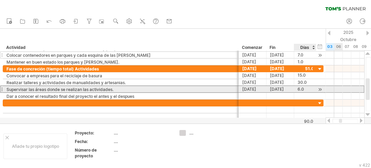
click at [304, 90] on div "6.0" at bounding box center [305, 89] width 15 height 6
click at [306, 89] on div "***" at bounding box center [305, 89] width 15 height 6
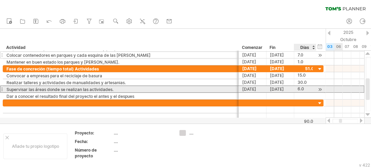
click at [306, 89] on div "6.0" at bounding box center [305, 89] width 15 height 6
click at [304, 88] on input "***" at bounding box center [302, 89] width 8 height 6
type input "***"
type input "*"
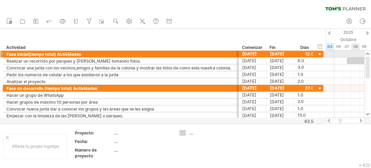
drag, startPoint x: 369, startPoint y: 91, endPoint x: 368, endPoint y: 57, distance: 34.2
click at [368, 57] on div at bounding box center [368, 68] width 4 height 22
click at [321, 46] on div "ocultar inicio/fin/duración mostrar inicio/fin/duración" at bounding box center [320, 46] width 6 height 7
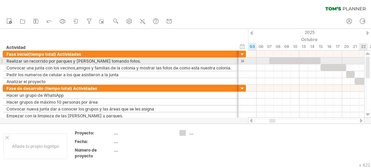
drag, startPoint x: 367, startPoint y: 69, endPoint x: 366, endPoint y: 61, distance: 8.3
click at [366, 61] on div at bounding box center [368, 68] width 4 height 22
click at [301, 60] on div at bounding box center [295, 60] width 51 height 6
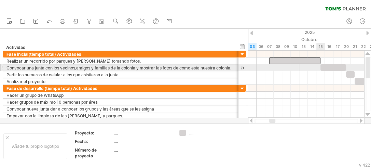
click at [367, 70] on div at bounding box center [368, 68] width 4 height 22
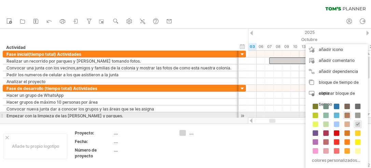
click at [349, 115] on span at bounding box center [347, 115] width 5 height 5
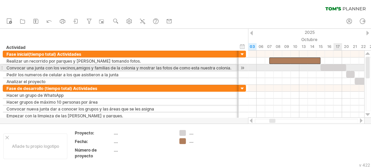
click at [335, 66] on div at bounding box center [334, 67] width 26 height 6
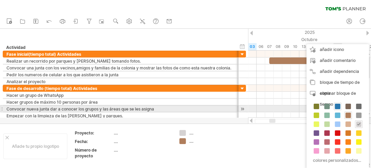
click at [337, 107] on span at bounding box center [337, 106] width 5 height 5
click at [358, 106] on span at bounding box center [358, 106] width 5 height 5
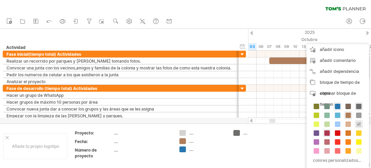
click at [327, 133] on span at bounding box center [327, 132] width 5 height 5
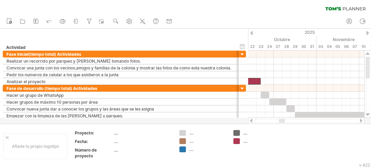
drag, startPoint x: 271, startPoint y: 120, endPoint x: 281, endPoint y: 121, distance: 9.6
click at [281, 121] on div at bounding box center [282, 121] width 6 height 4
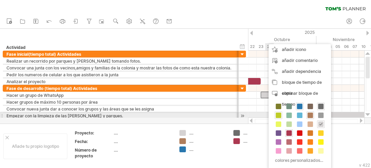
click at [280, 116] on span at bounding box center [278, 115] width 5 height 5
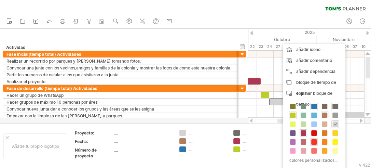
click at [314, 141] on span at bounding box center [314, 141] width 5 height 5
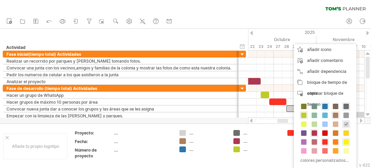
click at [345, 142] on span at bounding box center [346, 141] width 5 height 5
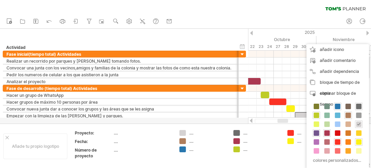
click at [316, 132] on span at bounding box center [316, 132] width 5 height 5
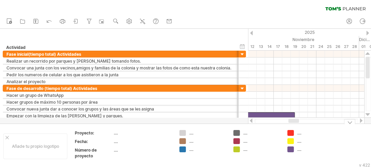
drag, startPoint x: 283, startPoint y: 121, endPoint x: 295, endPoint y: 123, distance: 12.4
click at [295, 123] on div "Intentando acceder a [DOMAIN_NAME] Conectado de nuevo... 0% borrar filtro" at bounding box center [185, 84] width 371 height 168
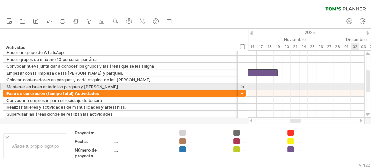
drag, startPoint x: 369, startPoint y: 77, endPoint x: 370, endPoint y: 91, distance: 13.7
click at [370, 91] on div at bounding box center [368, 81] width 4 height 22
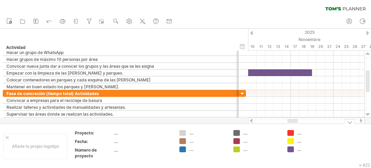
drag, startPoint x: 295, startPoint y: 121, endPoint x: 292, endPoint y: 126, distance: 5.5
click at [292, 126] on div "Intentando acceder a [DOMAIN_NAME] Conectado de nuevo... 0% borrar filtro" at bounding box center [185, 84] width 371 height 168
click at [292, 126] on div "Añade tu propio logotipo Proyecto: .... Fecha: .... Número de proyecto .... ...…" at bounding box center [185, 145] width 371 height 45
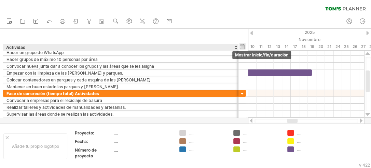
click at [241, 48] on div "ocultar inicio/fin/duración mostrar inicio/fin/duración" at bounding box center [242, 46] width 6 height 7
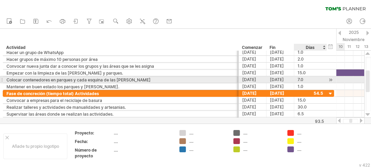
click at [329, 80] on div at bounding box center [331, 79] width 6 height 7
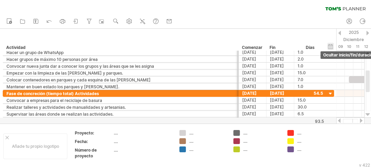
click at [330, 46] on div "ocultar inicio/fin/duración mostrar inicio/fin/duración" at bounding box center [331, 46] width 6 height 7
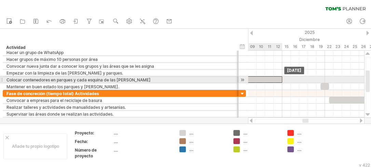
drag, startPoint x: 287, startPoint y: 78, endPoint x: 250, endPoint y: 81, distance: 37.0
click at [250, 81] on div at bounding box center [253, 79] width 60 height 6
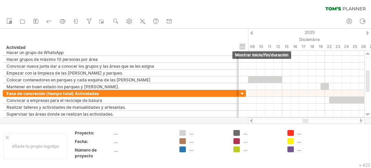
click at [244, 49] on div "ocultar inicio/fin/duración mostrar inicio/fin/duración" at bounding box center [242, 46] width 6 height 7
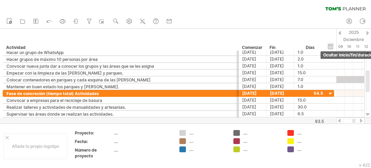
click at [331, 49] on div "ocultar inicio/fin/duración mostrar inicio/fin/duración" at bounding box center [331, 46] width 6 height 7
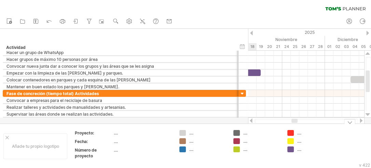
drag, startPoint x: 304, startPoint y: 121, endPoint x: 293, endPoint y: 128, distance: 12.6
click at [293, 128] on div "Intentando acceder a [DOMAIN_NAME] Conectado de nuevo... 0% borrar filtro" at bounding box center [185, 84] width 371 height 168
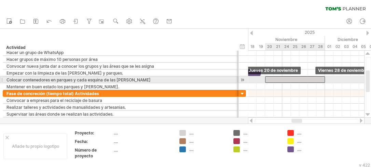
drag, startPoint x: 361, startPoint y: 80, endPoint x: 275, endPoint y: 82, distance: 85.9
click at [275, 82] on div "Viernes 28 de noviembre Jueves 20 de noviembre" at bounding box center [306, 84] width 116 height 67
click at [275, 83] on div at bounding box center [306, 86] width 116 height 7
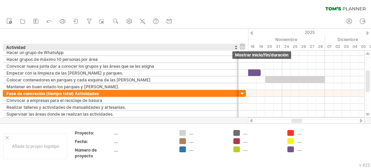
click at [242, 48] on div "ocultar inicio/fin/duración mostrar inicio/fin/duración" at bounding box center [242, 46] width 6 height 7
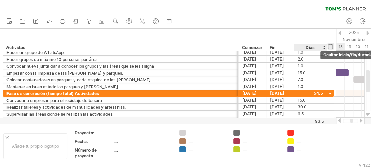
click at [329, 48] on div "ocultar inicio/fin/duración mostrar inicio/fin/duración" at bounding box center [331, 46] width 6 height 7
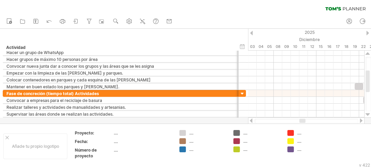
drag, startPoint x: 297, startPoint y: 121, endPoint x: 305, endPoint y: 122, distance: 7.9
click at [305, 122] on div at bounding box center [303, 121] width 6 height 4
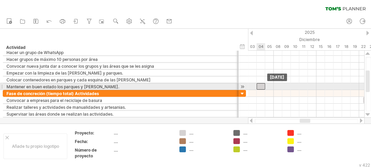
drag, startPoint x: 358, startPoint y: 87, endPoint x: 259, endPoint y: 87, distance: 98.9
click at [259, 87] on div at bounding box center [261, 86] width 9 height 6
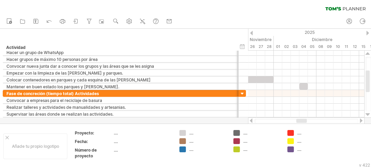
drag, startPoint x: 308, startPoint y: 121, endPoint x: 304, endPoint y: 121, distance: 3.4
click at [304, 121] on div at bounding box center [302, 121] width 11 height 4
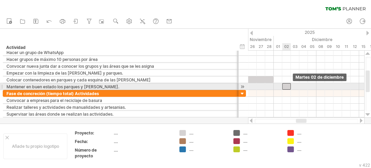
drag, startPoint x: 305, startPoint y: 87, endPoint x: 289, endPoint y: 88, distance: 15.8
click at [289, 88] on div at bounding box center [287, 86] width 9 height 6
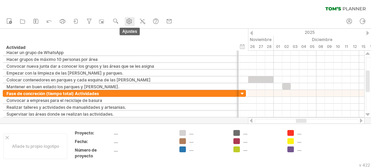
click at [129, 21] on circle at bounding box center [130, 22] width 2 height 2
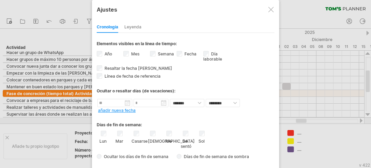
drag, startPoint x: 276, startPoint y: 78, endPoint x: 278, endPoint y: 101, distance: 22.6
click at [278, 100] on div "**********" at bounding box center [185, 118] width 187 height 236
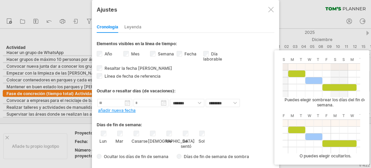
click at [183, 156] on span "Días de fin de semana de sombra" at bounding box center [216, 156] width 68 height 5
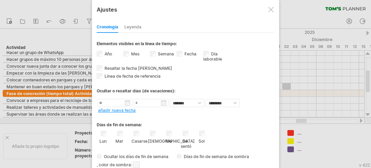
click at [138, 165] on span at bounding box center [136, 164] width 7 height 6
click at [191, 160] on span at bounding box center [193, 159] width 5 height 5
click at [315, 111] on div at bounding box center [185, 84] width 371 height 168
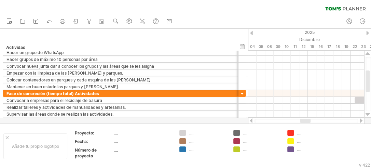
drag, startPoint x: 302, startPoint y: 120, endPoint x: 306, endPoint y: 120, distance: 4.1
click at [306, 120] on div at bounding box center [305, 121] width 11 height 4
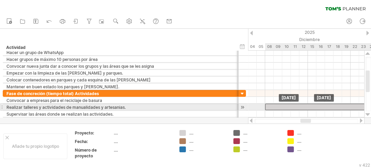
drag, startPoint x: 360, startPoint y: 99, endPoint x: 270, endPoint y: 104, distance: 89.8
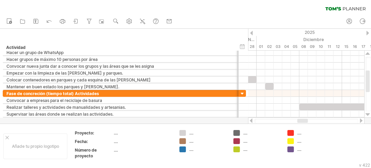
click at [305, 121] on div at bounding box center [303, 121] width 11 height 4
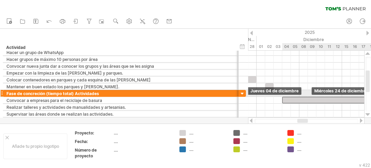
drag, startPoint x: 320, startPoint y: 104, endPoint x: 303, endPoint y: 95, distance: 19.3
click at [303, 95] on div at bounding box center [306, 93] width 116 height 7
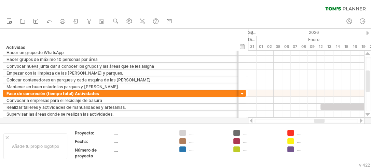
drag, startPoint x: 301, startPoint y: 120, endPoint x: 318, endPoint y: 121, distance: 16.4
click at [318, 121] on div at bounding box center [319, 121] width 11 height 4
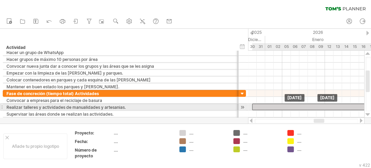
drag, startPoint x: 341, startPoint y: 107, endPoint x: 263, endPoint y: 107, distance: 77.6
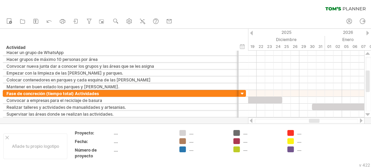
drag, startPoint x: 317, startPoint y: 121, endPoint x: 313, endPoint y: 120, distance: 4.9
click at [313, 120] on div at bounding box center [314, 121] width 11 height 4
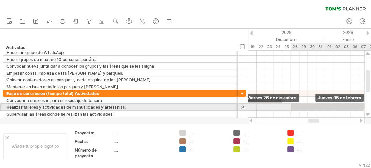
drag, startPoint x: 331, startPoint y: 105, endPoint x: 311, endPoint y: 105, distance: 20.5
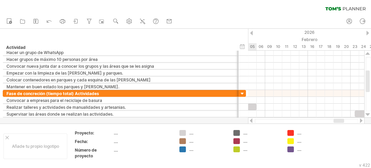
drag, startPoint x: 313, startPoint y: 120, endPoint x: 338, endPoint y: 121, distance: 25.0
click at [338, 121] on div at bounding box center [339, 121] width 11 height 4
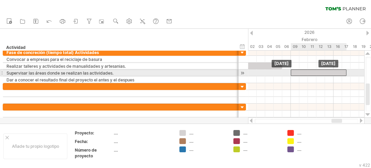
drag, startPoint x: 358, startPoint y: 114, endPoint x: 292, endPoint y: 71, distance: 78.0
click at [292, 71] on div at bounding box center [319, 72] width 56 height 6
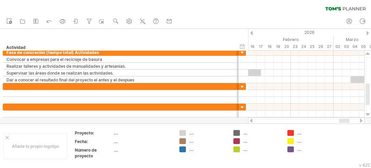
drag, startPoint x: 333, startPoint y: 121, endPoint x: 340, endPoint y: 121, distance: 7.5
click at [340, 121] on div at bounding box center [344, 121] width 11 height 4
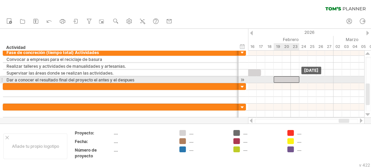
drag, startPoint x: 358, startPoint y: 80, endPoint x: 280, endPoint y: 81, distance: 78.0
click at [280, 81] on div at bounding box center [287, 79] width 26 height 6
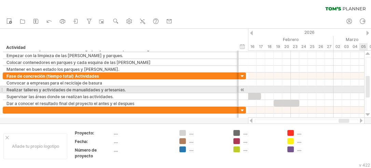
drag, startPoint x: 368, startPoint y: 96, endPoint x: 368, endPoint y: 89, distance: 7.9
click at [368, 89] on div at bounding box center [368, 87] width 4 height 22
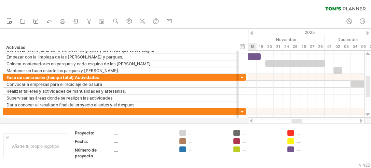
drag, startPoint x: 341, startPoint y: 120, endPoint x: 294, endPoint y: 120, distance: 47.2
click at [294, 120] on div at bounding box center [297, 121] width 11 height 4
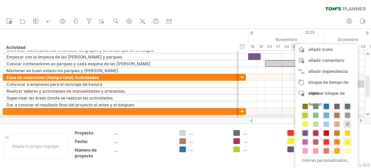
click at [326, 115] on span at bounding box center [326, 115] width 5 height 5
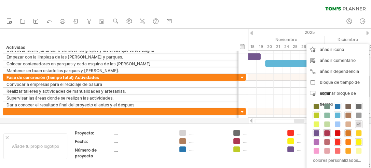
click at [347, 132] on span at bounding box center [348, 132] width 5 height 5
click at [316, 140] on span at bounding box center [316, 141] width 5 height 5
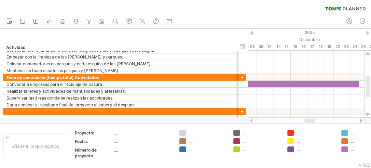
drag, startPoint x: 300, startPoint y: 120, endPoint x: 310, endPoint y: 121, distance: 10.7
click at [310, 121] on div at bounding box center [310, 121] width 11 height 4
click at [316, 122] on div at bounding box center [310, 121] width 11 height 4
click at [316, 123] on div at bounding box center [310, 121] width 11 height 4
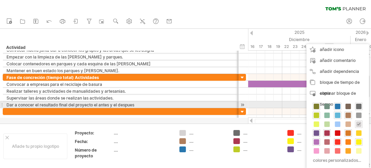
click at [318, 106] on span at bounding box center [316, 106] width 5 height 5
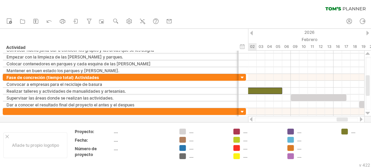
drag, startPoint x: 316, startPoint y: 120, endPoint x: 343, endPoint y: 119, distance: 27.0
click at [343, 119] on div at bounding box center [342, 119] width 11 height 4
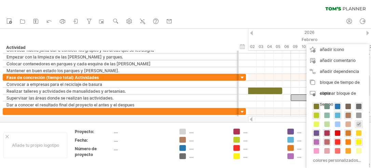
click at [328, 142] on span at bounding box center [327, 141] width 5 height 5
click at [337, 132] on span at bounding box center [337, 132] width 5 height 5
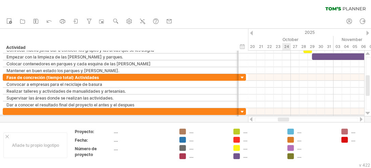
drag, startPoint x: 341, startPoint y: 120, endPoint x: 279, endPoint y: 116, distance: 62.7
click at [279, 116] on div at bounding box center [306, 119] width 117 height 7
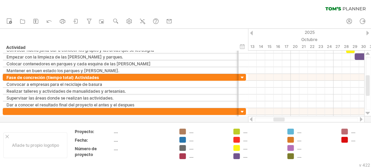
drag, startPoint x: 279, startPoint y: 116, endPoint x: 268, endPoint y: 117, distance: 10.7
click at [268, 117] on div at bounding box center [306, 119] width 117 height 7
drag, startPoint x: 268, startPoint y: 117, endPoint x: 255, endPoint y: 120, distance: 13.2
click at [255, 120] on div at bounding box center [307, 119] width 104 height 4
drag, startPoint x: 278, startPoint y: 119, endPoint x: 253, endPoint y: 119, distance: 24.6
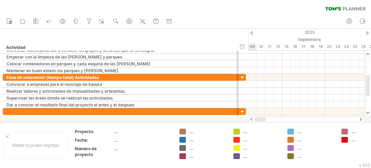
click at [253, 119] on div at bounding box center [306, 119] width 117 height 7
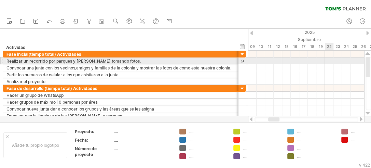
drag, startPoint x: 368, startPoint y: 91, endPoint x: 368, endPoint y: 58, distance: 32.5
click at [368, 58] on div at bounding box center [368, 67] width 4 height 21
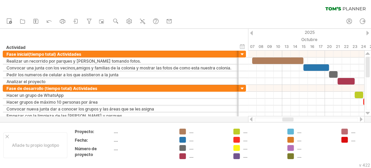
drag, startPoint x: 274, startPoint y: 120, endPoint x: 288, endPoint y: 118, distance: 14.3
click at [288, 118] on div at bounding box center [288, 119] width 11 height 4
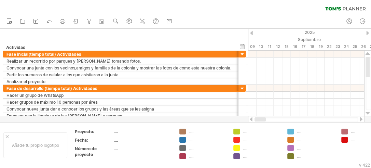
drag, startPoint x: 288, startPoint y: 119, endPoint x: 256, endPoint y: 120, distance: 32.5
click at [256, 120] on div at bounding box center [260, 119] width 11 height 4
drag, startPoint x: 256, startPoint y: 120, endPoint x: 267, endPoint y: 118, distance: 11.4
click at [266, 118] on div at bounding box center [307, 119] width 104 height 4
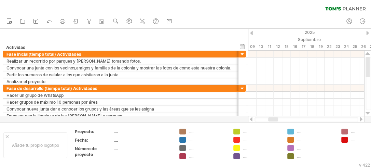
click at [369, 33] on div at bounding box center [368, 33] width 3 height 4
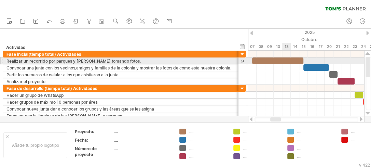
click at [284, 59] on div at bounding box center [277, 60] width 51 height 6
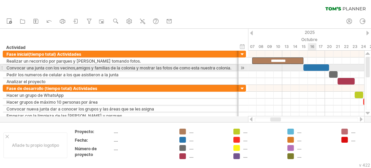
click at [309, 68] on div at bounding box center [317, 67] width 26 height 6
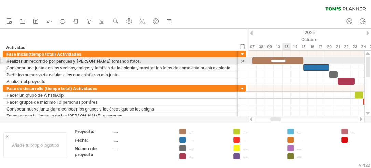
click at [290, 60] on div "*********" at bounding box center [277, 60] width 51 height 6
click at [289, 60] on div "*********" at bounding box center [277, 60] width 51 height 6
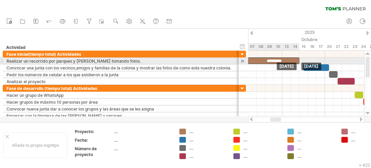
drag, startPoint x: 289, startPoint y: 60, endPoint x: 285, endPoint y: 59, distance: 4.5
click at [285, 59] on div "*********" at bounding box center [273, 60] width 51 height 6
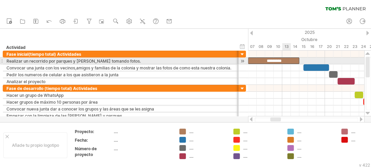
click at [285, 59] on div "*********" at bounding box center [273, 60] width 51 height 6
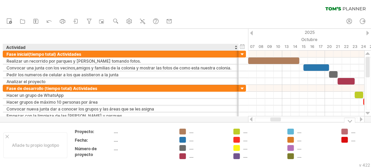
click at [182, 131] on div "Intentando acceder a [DOMAIN_NAME] Conectado de nuevo... 0% borrar filtro" at bounding box center [185, 84] width 371 height 168
click at [192, 132] on font "...." at bounding box center [191, 131] width 4 height 5
click at [89, 131] on font "Proyecto:" at bounding box center [84, 131] width 19 height 5
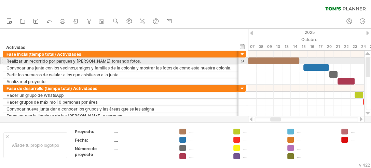
click at [368, 60] on div at bounding box center [368, 67] width 4 height 21
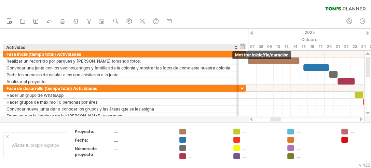
click at [242, 47] on div "ocultar inicio/fin/duración mostrar inicio/fin/duración" at bounding box center [242, 46] width 6 height 7
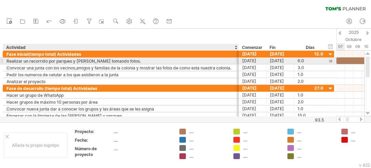
click at [111, 62] on font "Realizar un recorrido por parques y [PERSON_NAME] tomando fotos." at bounding box center [73, 60] width 134 height 5
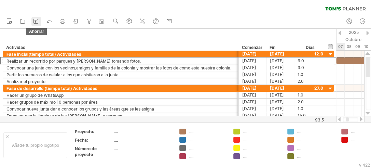
click at [35, 22] on rect at bounding box center [35, 21] width 1 height 1
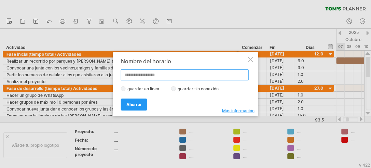
click at [140, 75] on input "text" at bounding box center [185, 74] width 128 height 11
type input "*"
type input "**********"
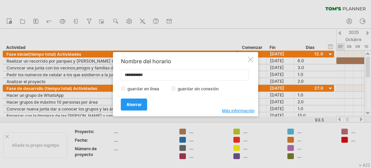
click at [233, 110] on font "Más información" at bounding box center [238, 110] width 32 height 5
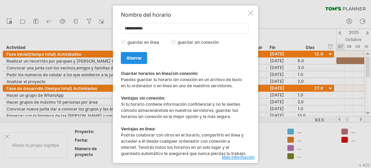
click at [134, 55] on font "Ahorrar" at bounding box center [134, 57] width 15 height 5
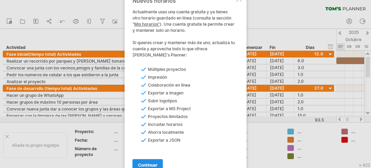
click at [149, 162] on font "continuar" at bounding box center [147, 164] width 19 height 5
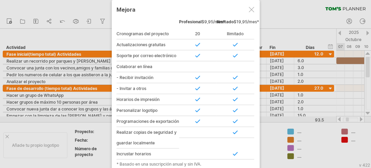
click at [252, 9] on div at bounding box center [251, 9] width 5 height 5
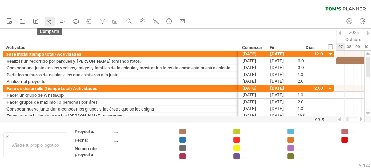
click at [50, 20] on icon at bounding box center [48, 21] width 1 height 2
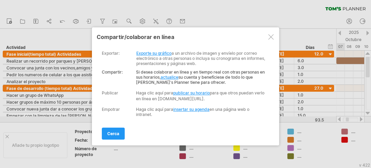
click at [158, 53] on font "Exporte su gráfico" at bounding box center [153, 53] width 35 height 5
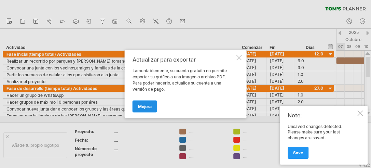
click at [147, 106] on font "Mejora" at bounding box center [145, 106] width 14 height 5
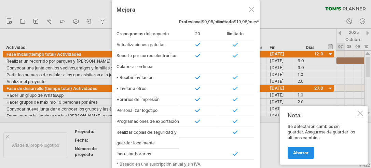
click at [305, 153] on font "Ahorrar" at bounding box center [300, 152] width 15 height 5
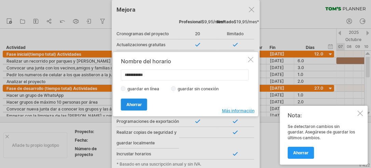
click at [136, 106] on font "Ahorrar" at bounding box center [134, 104] width 15 height 5
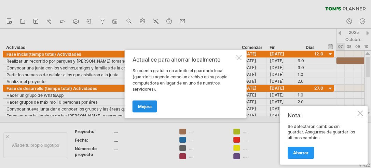
click at [141, 106] on font "Mejora" at bounding box center [145, 106] width 14 height 5
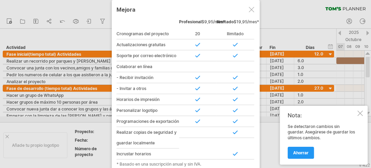
click at [250, 12] on div at bounding box center [251, 9] width 5 height 5
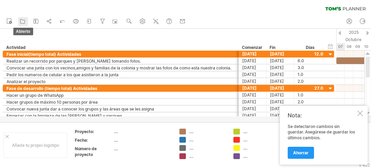
click at [23, 23] on icon at bounding box center [22, 21] width 7 height 7
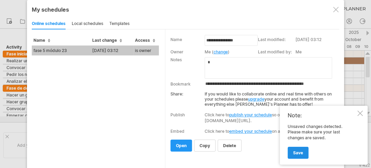
click at [295, 154] on span "Save" at bounding box center [298, 152] width 10 height 5
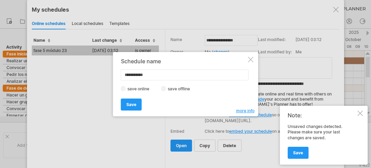
click at [266, 138] on div at bounding box center [185, 84] width 371 height 168
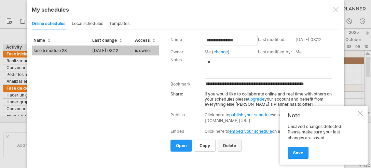
click at [231, 144] on span "delete" at bounding box center [229, 145] width 13 height 5
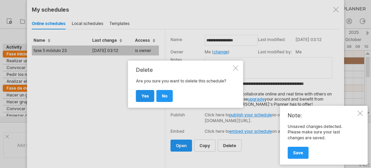
click at [142, 97] on span "yes" at bounding box center [146, 95] width 8 height 5
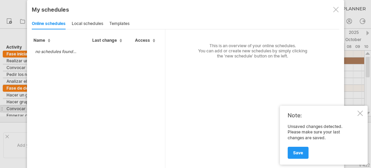
click at [360, 112] on div at bounding box center [360, 112] width 5 height 5
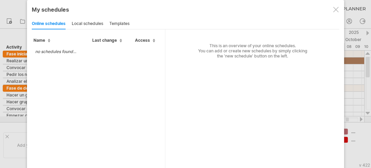
click at [335, 11] on div at bounding box center [336, 9] width 5 height 5
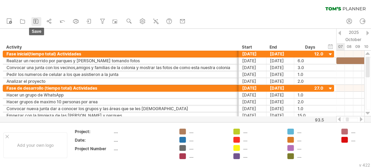
click at [34, 23] on icon at bounding box center [35, 21] width 7 height 7
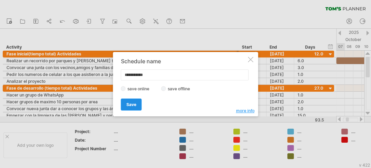
click at [133, 104] on span "Save" at bounding box center [132, 104] width 10 height 5
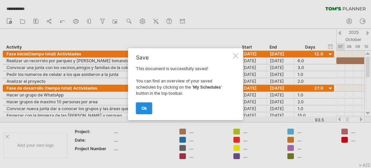
click at [142, 107] on span "ok" at bounding box center [144, 108] width 5 height 5
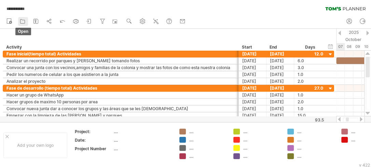
click at [24, 23] on icon at bounding box center [22, 21] width 7 height 7
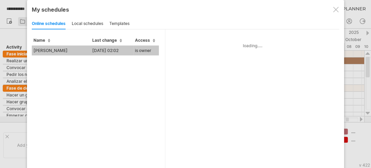
type input "**********"
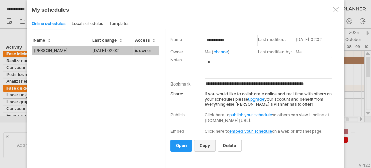
click at [204, 147] on span "copy" at bounding box center [205, 145] width 11 height 5
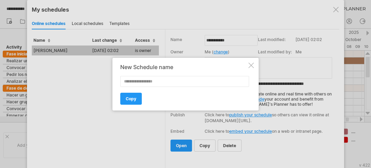
click at [257, 133] on div at bounding box center [185, 84] width 371 height 168
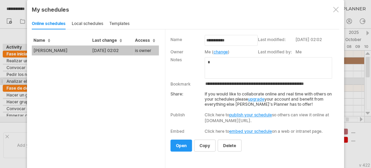
click at [205, 84] on input "**********" at bounding box center [272, 83] width 134 height 5
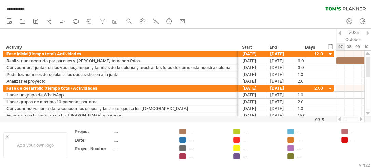
click at [358, 120] on div at bounding box center [351, 119] width 28 height 7
click at [362, 119] on div at bounding box center [361, 119] width 5 height 4
click at [341, 119] on div at bounding box center [339, 119] width 5 height 4
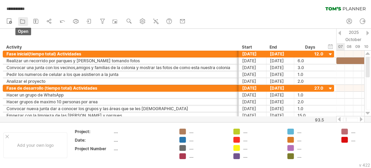
click at [25, 21] on icon at bounding box center [22, 21] width 7 height 7
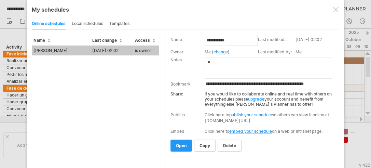
click at [230, 66] on textarea at bounding box center [269, 68] width 128 height 22
click at [217, 48] on td "**********" at bounding box center [231, 42] width 53 height 12
drag, startPoint x: 201, startPoint y: 83, endPoint x: 330, endPoint y: 85, distance: 128.3
click at [330, 85] on tr "**********" at bounding box center [254, 83] width 167 height 9
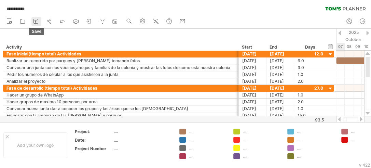
click at [35, 22] on rect at bounding box center [35, 21] width 1 height 1
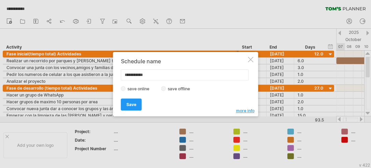
click at [21, 19] on div at bounding box center [185, 84] width 371 height 168
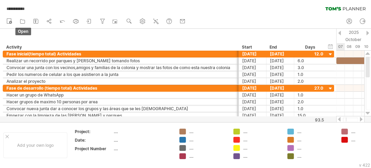
click at [21, 19] on icon at bounding box center [22, 21] width 7 height 7
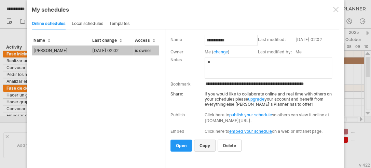
click at [207, 147] on span "copy" at bounding box center [205, 145] width 11 height 5
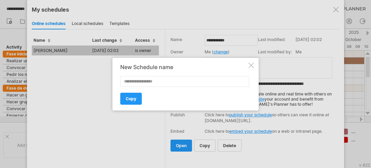
click at [130, 82] on input "text" at bounding box center [184, 81] width 129 height 11
type input "**********"
click at [133, 95] on link "Copy" at bounding box center [131, 99] width 22 height 12
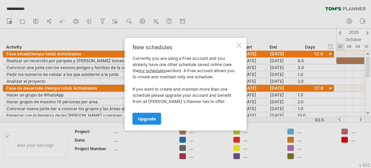
click at [149, 116] on span "Upgrade" at bounding box center [147, 118] width 18 height 5
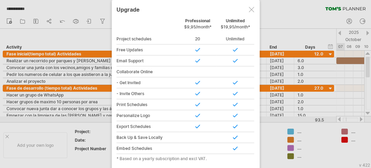
click at [249, 10] on div at bounding box center [251, 9] width 5 height 5
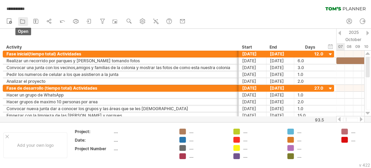
click at [23, 22] on icon at bounding box center [22, 21] width 7 height 7
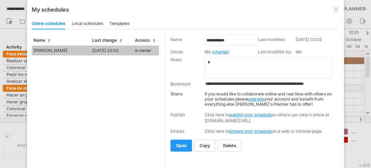
click at [83, 23] on div "local schedules" at bounding box center [87, 23] width 31 height 11
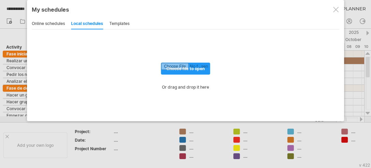
click at [117, 25] on div "templates" at bounding box center [119, 23] width 20 height 11
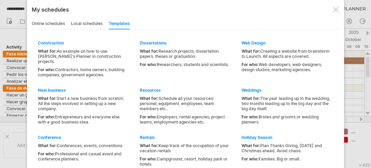
click at [47, 24] on div "online schedules" at bounding box center [48, 23] width 33 height 11
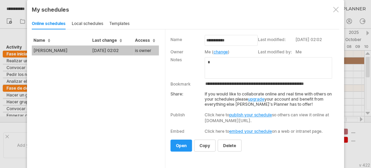
click at [154, 41] on span "Access" at bounding box center [145, 40] width 20 height 5
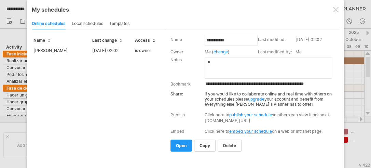
click at [154, 39] on span "Access" at bounding box center [145, 40] width 20 height 5
click at [121, 41] on span "Last change" at bounding box center [107, 40] width 30 height 5
click at [121, 40] on span "Last change" at bounding box center [107, 40] width 30 height 5
click at [237, 114] on link "publish your schedule" at bounding box center [251, 114] width 43 height 5
select select "*"
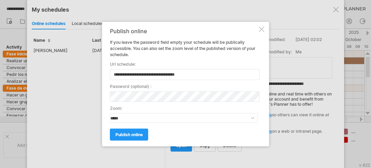
drag, startPoint x: 187, startPoint y: 74, endPoint x: 112, endPoint y: 70, distance: 75.7
click at [112, 70] on input "**********" at bounding box center [185, 74] width 150 height 11
click at [180, 73] on input "**********" at bounding box center [185, 74] width 150 height 11
click at [128, 134] on span "publish online" at bounding box center [129, 134] width 27 height 5
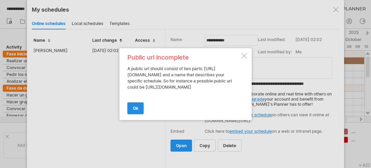
click at [133, 108] on link "ok" at bounding box center [136, 108] width 16 height 12
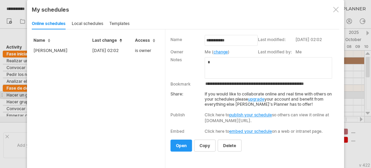
click at [252, 98] on link "upgrade" at bounding box center [256, 98] width 16 height 5
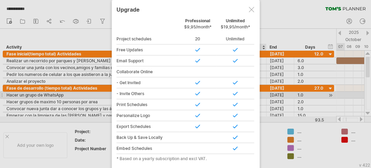
click at [250, 9] on div at bounding box center [251, 9] width 5 height 5
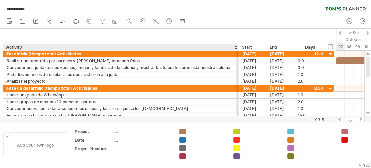
click at [31, 145] on div "Add your own logo" at bounding box center [35, 145] width 64 height 26
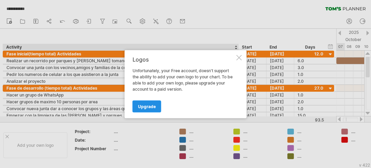
click at [144, 103] on link "Upgrade" at bounding box center [147, 106] width 29 height 12
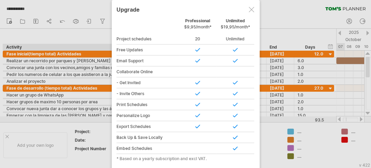
click at [251, 9] on div at bounding box center [251, 9] width 5 height 5
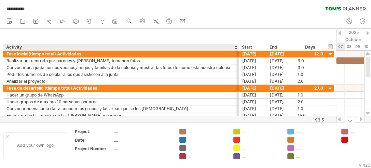
click at [7, 136] on div at bounding box center [6, 136] width 3 height 3
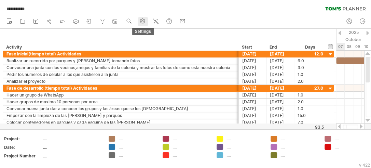
click at [143, 22] on circle at bounding box center [143, 22] width 2 height 2
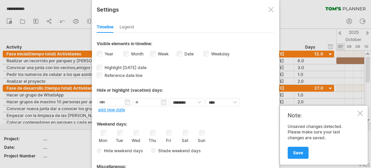
click at [133, 26] on div "Legend" at bounding box center [127, 27] width 15 height 11
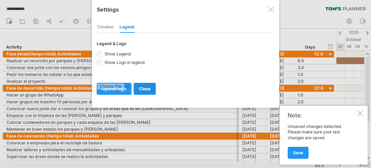
click at [145, 91] on link "close" at bounding box center [145, 89] width 22 height 12
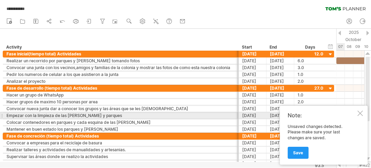
click at [361, 114] on div at bounding box center [360, 112] width 5 height 5
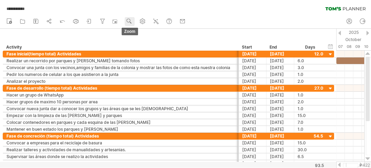
click at [130, 21] on circle at bounding box center [128, 20] width 5 height 5
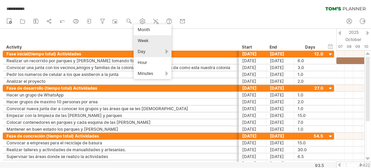
click at [153, 40] on div "Week" at bounding box center [153, 40] width 38 height 11
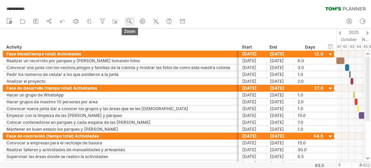
click at [132, 22] on use at bounding box center [129, 21] width 7 height 7
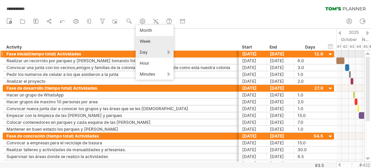
click at [168, 53] on div "Day" at bounding box center [155, 52] width 38 height 11
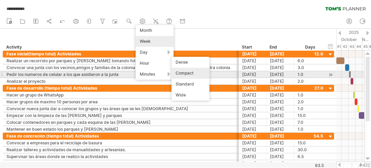
click at [185, 73] on div "Compact" at bounding box center [191, 73] width 38 height 11
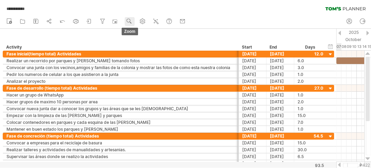
click at [131, 22] on use at bounding box center [129, 21] width 7 height 7
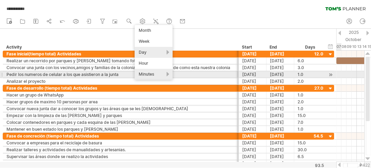
click at [167, 72] on div "Minutes" at bounding box center [154, 74] width 38 height 11
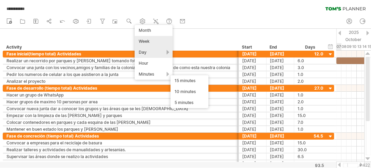
click at [147, 41] on div "Week" at bounding box center [154, 41] width 38 height 11
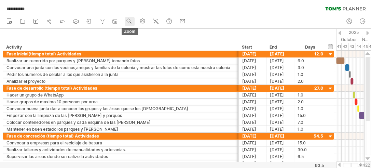
click at [131, 22] on use at bounding box center [129, 21] width 7 height 7
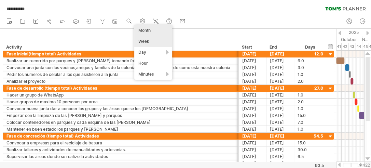
click at [148, 30] on div "Month" at bounding box center [153, 30] width 38 height 11
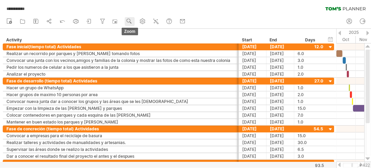
click at [130, 23] on use at bounding box center [129, 21] width 7 height 7
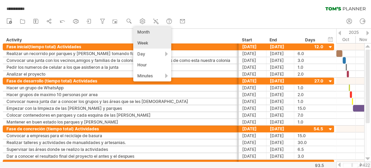
click at [148, 41] on div "Week" at bounding box center [152, 43] width 38 height 11
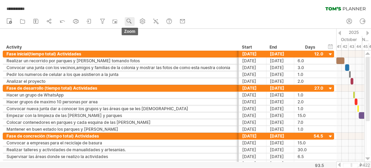
click at [126, 23] on use at bounding box center [129, 21] width 7 height 7
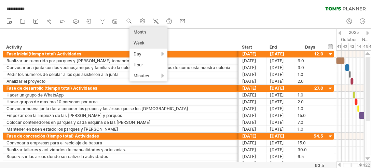
click at [144, 33] on div "Month" at bounding box center [149, 32] width 38 height 11
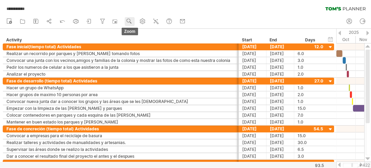
click at [129, 22] on use at bounding box center [129, 21] width 7 height 7
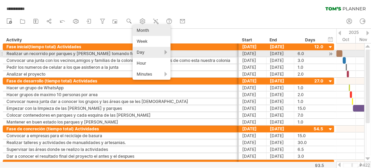
click at [166, 52] on div "Day" at bounding box center [152, 52] width 38 height 11
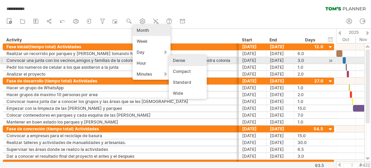
click at [177, 59] on div "Dense" at bounding box center [188, 60] width 38 height 11
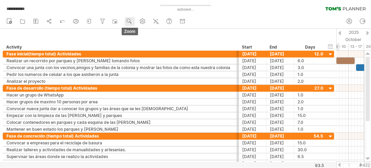
click at [128, 23] on use at bounding box center [129, 21] width 7 height 7
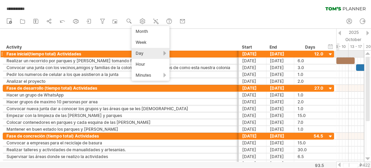
click at [164, 53] on div "Day" at bounding box center [151, 53] width 38 height 11
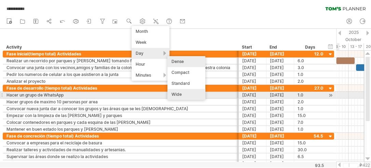
click at [185, 93] on div "Wide" at bounding box center [187, 94] width 38 height 11
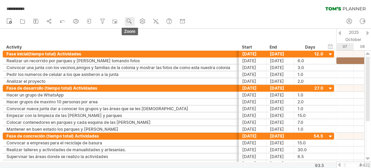
click at [129, 24] on use at bounding box center [129, 21] width 7 height 7
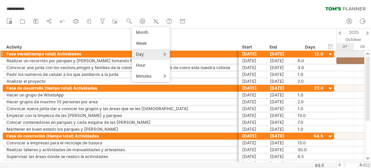
click at [165, 53] on div "Day" at bounding box center [151, 54] width 38 height 11
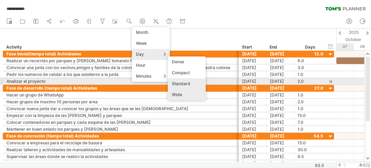
click at [186, 80] on div "Standard" at bounding box center [187, 83] width 38 height 11
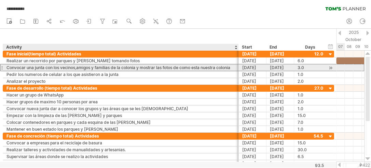
click at [232, 66] on div "Convocar una junta con los vecinos,amigos y familias de la colonia y mostrar la…" at bounding box center [120, 67] width 229 height 6
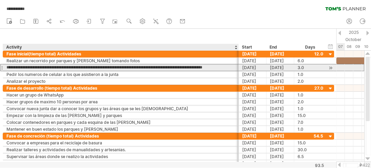
click at [233, 66] on input "**********" at bounding box center [120, 67] width 229 height 6
drag, startPoint x: 233, startPoint y: 66, endPoint x: 6, endPoint y: 68, distance: 227.1
click at [6, 68] on div "**********" at bounding box center [121, 67] width 236 height 6
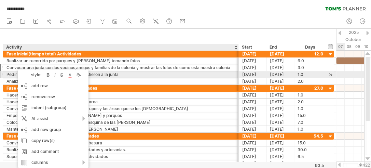
click at [37, 75] on div "style:" at bounding box center [33, 74] width 24 height 5
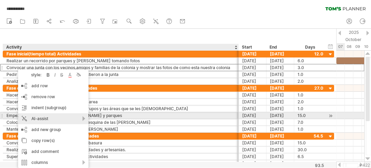
click at [83, 118] on div "AI-assist" at bounding box center [53, 118] width 70 height 11
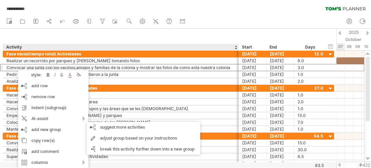
click at [64, 34] on div "hide start/end/duration show start/end/duration ******** Activity Start End Days" at bounding box center [168, 40] width 337 height 22
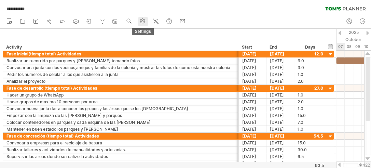
click at [143, 24] on use at bounding box center [142, 21] width 7 height 7
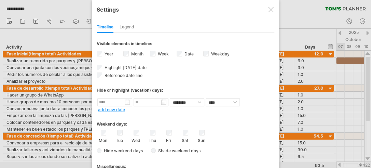
click at [271, 10] on div at bounding box center [271, 9] width 5 height 5
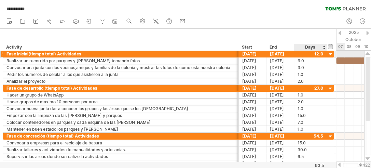
click at [334, 54] on div "**********" at bounding box center [169, 54] width 332 height 7
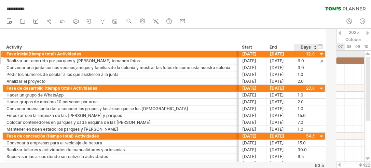
drag, startPoint x: 334, startPoint y: 54, endPoint x: 325, endPoint y: 61, distance: 11.2
click at [325, 61] on div "**********" at bounding box center [164, 68] width 323 height 34
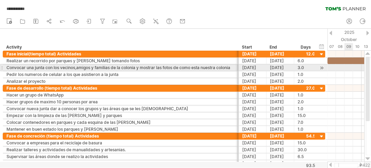
click at [370, 70] on div at bounding box center [368, 89] width 4 height 64
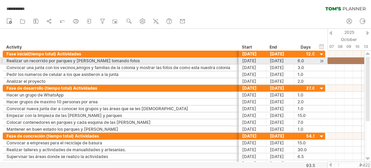
click at [2, 61] on div at bounding box center [1, 60] width 3 height 7
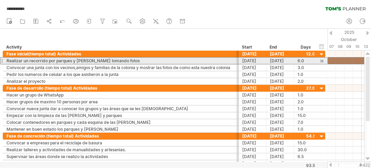
click at [2, 61] on div at bounding box center [1, 60] width 3 height 7
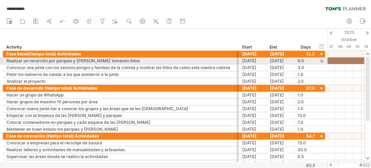
click at [2, 61] on div at bounding box center [1, 60] width 3 height 7
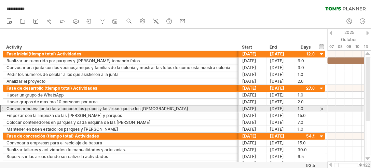
click at [1, 108] on div at bounding box center [1, 108] width 3 height 7
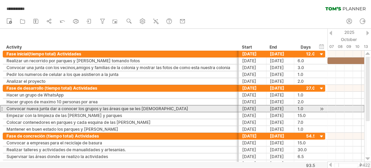
click at [1, 108] on div at bounding box center [1, 108] width 3 height 7
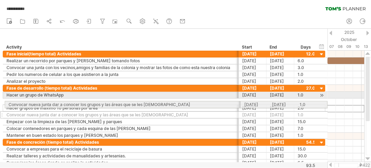
drag, startPoint x: 1, startPoint y: 108, endPoint x: 1, endPoint y: 102, distance: 6.5
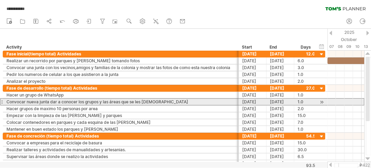
click at [1, 102] on div at bounding box center [1, 101] width 3 height 7
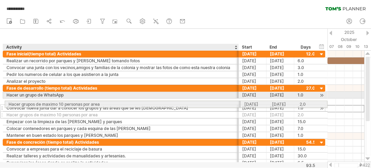
drag, startPoint x: 5, startPoint y: 109, endPoint x: 5, endPoint y: 103, distance: 6.5
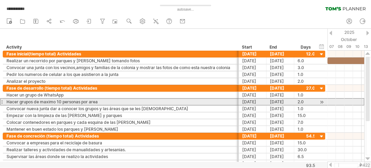
click at [1, 101] on div at bounding box center [1, 101] width 3 height 7
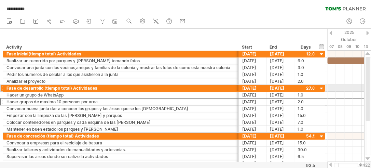
click at [2, 89] on div at bounding box center [1, 87] width 3 height 7
click at [2, 86] on div at bounding box center [1, 87] width 3 height 7
click at [2, 88] on div at bounding box center [1, 87] width 3 height 7
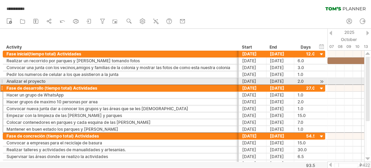
click at [1, 79] on div at bounding box center [1, 81] width 3 height 7
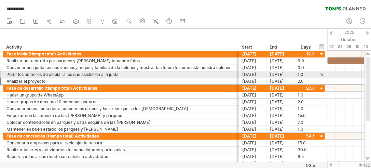
click at [2, 74] on div at bounding box center [1, 74] width 3 height 7
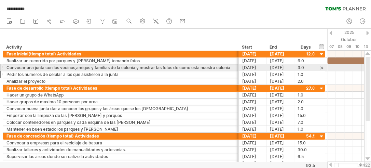
click at [2, 69] on div at bounding box center [1, 67] width 3 height 7
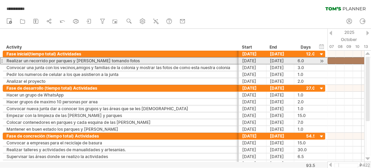
click at [2, 62] on div at bounding box center [1, 60] width 3 height 7
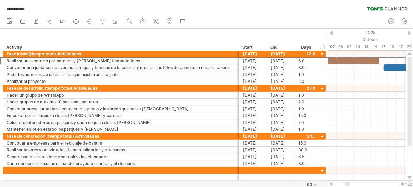
drag, startPoint x: 365, startPoint y: 0, endPoint x: 212, endPoint y: 14, distance: 153.5
click at [212, 14] on div "**********" at bounding box center [206, 7] width 413 height 14
drag, startPoint x: 275, startPoint y: 3, endPoint x: 223, endPoint y: 25, distance: 55.9
click at [223, 25] on div "new" at bounding box center [206, 21] width 413 height 14
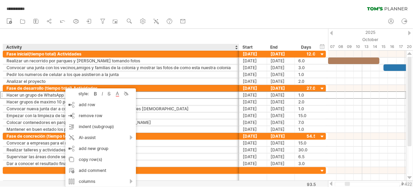
click at [138, 35] on div "hide start/end/duration show start/end/duration ******** Activity Start End Days" at bounding box center [164, 40] width 328 height 22
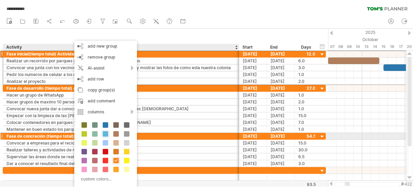
click at [103, 134] on span at bounding box center [105, 133] width 5 height 5
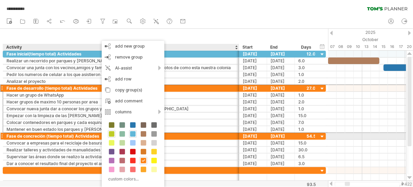
click at [112, 135] on span at bounding box center [111, 133] width 5 height 5
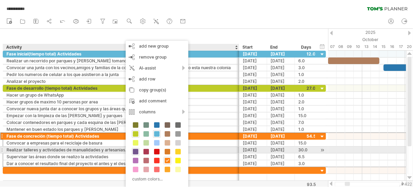
click at [135, 150] on span at bounding box center [135, 151] width 5 height 5
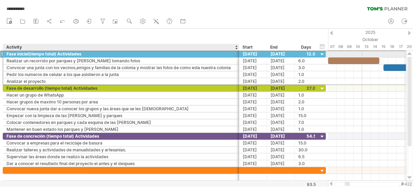
click at [49, 53] on div "Fase inicial(tiempo total) Actividades" at bounding box center [120, 54] width 229 height 6
click at [79, 52] on input "**********" at bounding box center [120, 54] width 229 height 6
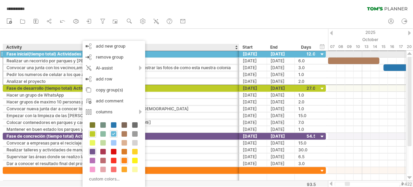
click at [78, 52] on div "Fase inicial(tiempo total) Actividades" at bounding box center [120, 54] width 229 height 6
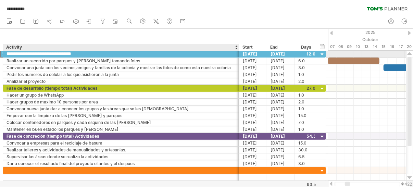
click at [80, 53] on input "**********" at bounding box center [120, 54] width 229 height 6
drag, startPoint x: 80, startPoint y: 53, endPoint x: 7, endPoint y: 53, distance: 73.5
click at [7, 53] on input "**********" at bounding box center [120, 54] width 229 height 6
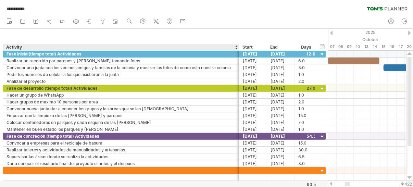
click at [88, 36] on div "hide start/end/duration show start/end/duration ******** Activity Start End Days" at bounding box center [164, 40] width 328 height 22
click at [81, 53] on div "Fase inicial(tiempo total) Actividades" at bounding box center [120, 54] width 229 height 6
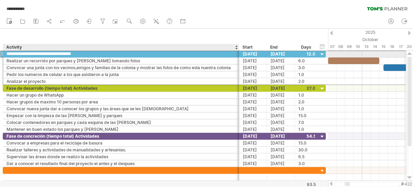
drag, startPoint x: 81, startPoint y: 53, endPoint x: 5, endPoint y: 56, distance: 76.4
click at [5, 56] on div "**********" at bounding box center [121, 54] width 236 height 6
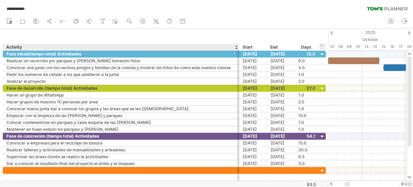
click at [100, 37] on div "hide start/end/duration show start/end/duration ******** Activity Start End Days" at bounding box center [164, 40] width 328 height 22
click at [82, 54] on div "Fase inicial(tiempo total) Actividades" at bounding box center [120, 54] width 229 height 6
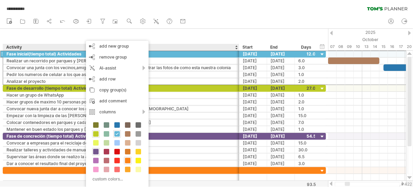
click at [70, 39] on div "hide start/end/duration show start/end/duration ******** Activity Start End Days" at bounding box center [164, 40] width 328 height 22
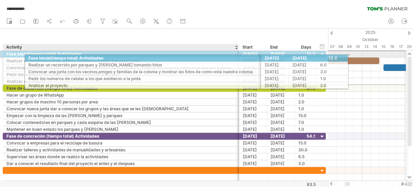
drag, startPoint x: 6, startPoint y: 54, endPoint x: 82, endPoint y: 57, distance: 76.0
click at [82, 57] on div "Fase inicial(tiempo total) Actividades" at bounding box center [120, 54] width 229 height 6
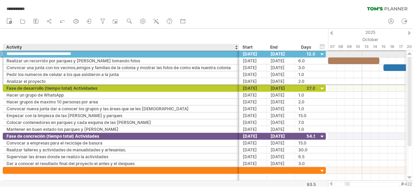
drag, startPoint x: 82, startPoint y: 54, endPoint x: 6, endPoint y: 54, distance: 75.6
click at [6, 54] on input "**********" at bounding box center [120, 54] width 229 height 6
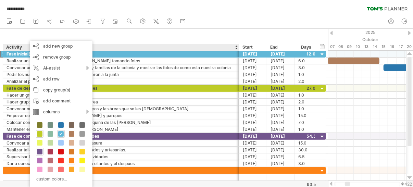
click at [119, 36] on div "hide start/end/duration show start/end/duration ******** Activity Start End Days" at bounding box center [164, 40] width 328 height 22
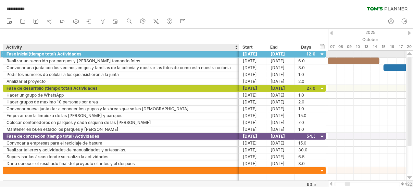
click at [75, 53] on div "Fase inicial(tiempo total) Actividades" at bounding box center [120, 54] width 229 height 6
click at [75, 53] on input "**********" at bounding box center [120, 54] width 229 height 6
click at [74, 52] on input "**********" at bounding box center [120, 54] width 229 height 6
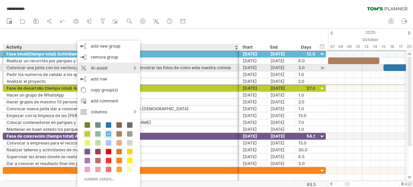
click at [135, 68] on div "AI-assist" at bounding box center [108, 68] width 63 height 11
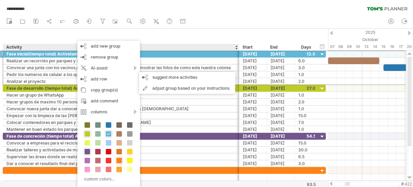
click at [71, 38] on div "hide start/end/duration show start/end/duration ******** Activity Start End Days" at bounding box center [164, 40] width 328 height 22
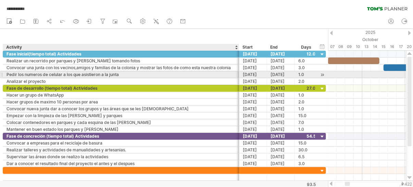
click at [34, 74] on div "Pedir los numeros de celular a los que asistieron a la junta" at bounding box center [120, 74] width 229 height 6
click at [119, 73] on input "**********" at bounding box center [120, 74] width 229 height 6
drag, startPoint x: 119, startPoint y: 73, endPoint x: 5, endPoint y: 73, distance: 113.6
click at [5, 73] on div "**********" at bounding box center [121, 74] width 236 height 6
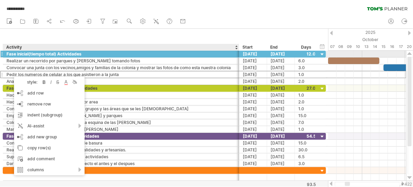
click at [72, 55] on div "Fase inicial(tiempo total) Actividades" at bounding box center [120, 54] width 229 height 6
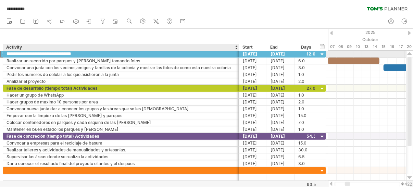
drag, startPoint x: 80, startPoint y: 53, endPoint x: 6, endPoint y: 53, distance: 73.9
click at [6, 53] on input "**********" at bounding box center [120, 54] width 229 height 6
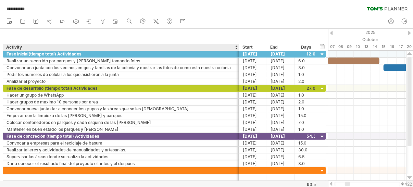
click at [119, 33] on div "hide start/end/duration show start/end/duration ******** Activity Start End Days" at bounding box center [164, 40] width 328 height 22
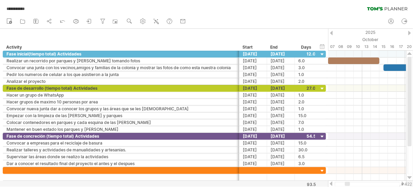
drag, startPoint x: 340, startPoint y: 185, endPoint x: 352, endPoint y: 186, distance: 12.4
click at [352, 168] on div at bounding box center [367, 183] width 78 height 7
drag, startPoint x: 402, startPoint y: 184, endPoint x: 411, endPoint y: 182, distance: 9.0
click at [371, 168] on div "v 422" at bounding box center [406, 183] width 11 height 5
click at [364, 168] on div at bounding box center [366, 184] width 65 height 4
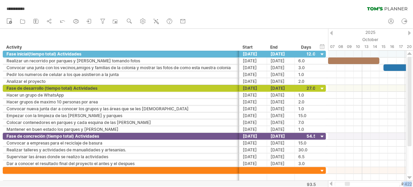
click at [332, 168] on div at bounding box center [330, 183] width 5 height 4
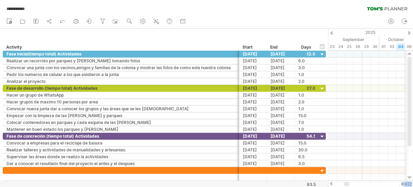
click at [332, 168] on div at bounding box center [330, 183] width 5 height 4
click at [371, 168] on div "v 422" at bounding box center [406, 183] width 11 height 5
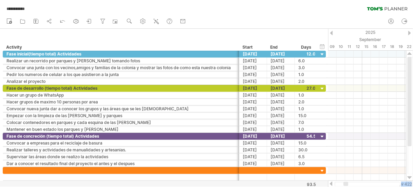
click at [371, 168] on div "v 422" at bounding box center [406, 183] width 11 height 5
click at [371, 168] on div at bounding box center [366, 184] width 65 height 4
drag, startPoint x: 334, startPoint y: 183, endPoint x: 358, endPoint y: 183, distance: 23.9
click at [358, 168] on div at bounding box center [366, 184] width 65 height 4
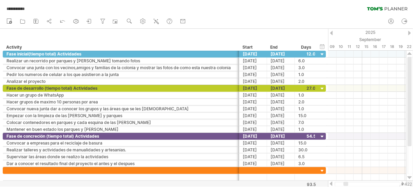
click at [371, 34] on div at bounding box center [409, 33] width 3 height 4
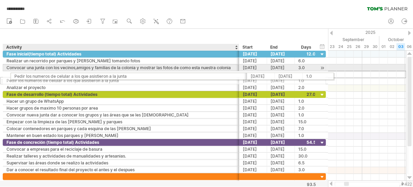
drag, startPoint x: 241, startPoint y: 71, endPoint x: 238, endPoint y: 75, distance: 4.6
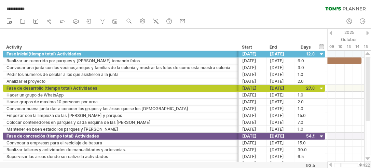
click at [341, 165] on div at bounding box center [341, 165] width 1 height 4
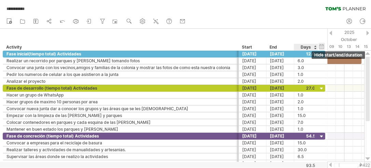
click at [323, 46] on div "hide start/end/duration show start/end/duration" at bounding box center [322, 46] width 6 height 7
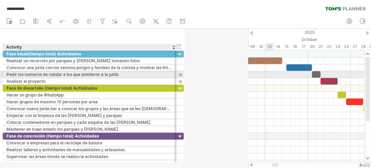
drag, startPoint x: 238, startPoint y: 75, endPoint x: 172, endPoint y: 79, distance: 66.1
click at [172, 79] on div "**********" at bounding box center [93, 68] width 181 height 34
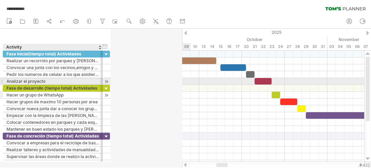
drag, startPoint x: 171, startPoint y: 83, endPoint x: 101, endPoint y: 91, distance: 71.3
click at [101, 91] on div "**********" at bounding box center [57, 109] width 108 height 116
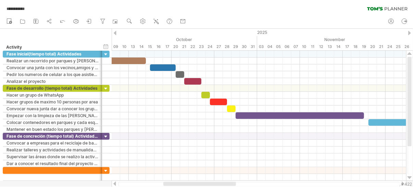
drag, startPoint x: 358, startPoint y: 0, endPoint x: 179, endPoint y: 135, distance: 224.0
click at [179, 135] on div at bounding box center [259, 136] width 294 height 7
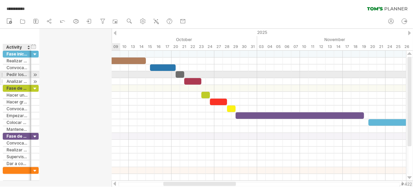
drag, startPoint x: 101, startPoint y: 75, endPoint x: 30, endPoint y: 79, distance: 71.2
click at [30, 79] on div "**********" at bounding box center [21, 68] width 36 height 34
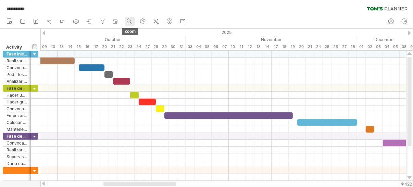
click at [129, 23] on use at bounding box center [129, 21] width 7 height 7
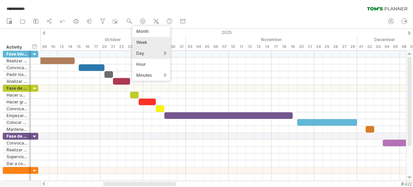
click at [141, 40] on div "Week" at bounding box center [151, 42] width 38 height 11
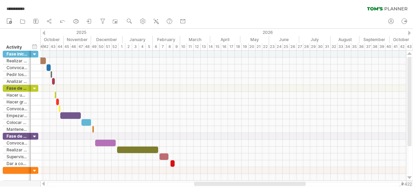
drag, startPoint x: 367, startPoint y: 184, endPoint x: 354, endPoint y: 185, distance: 12.7
click at [354, 168] on div at bounding box center [223, 184] width 353 height 4
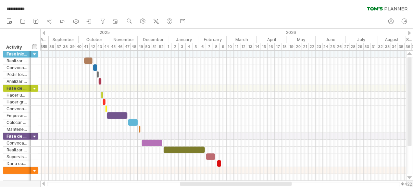
drag, startPoint x: 263, startPoint y: 182, endPoint x: 249, endPoint y: 185, distance: 14.3
click at [249, 168] on div at bounding box center [236, 184] width 112 height 4
click at [130, 23] on use at bounding box center [129, 21] width 7 height 7
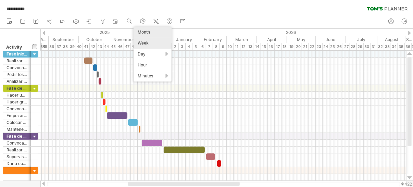
click at [152, 33] on div "Month" at bounding box center [152, 32] width 38 height 11
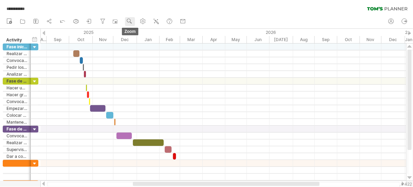
click at [128, 21] on use at bounding box center [129, 21] width 7 height 7
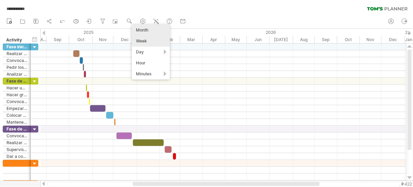
click at [144, 41] on div "Week" at bounding box center [151, 41] width 38 height 11
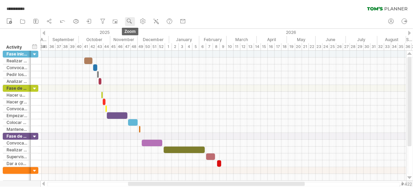
click at [129, 22] on use at bounding box center [129, 21] width 7 height 7
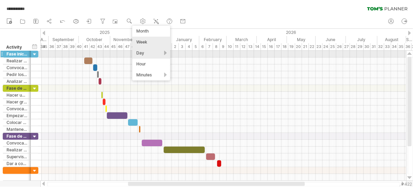
click at [164, 54] on div "Day" at bounding box center [151, 53] width 38 height 11
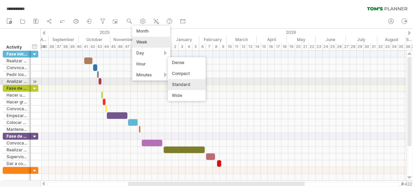
click at [180, 84] on div "Standard" at bounding box center [187, 84] width 38 height 11
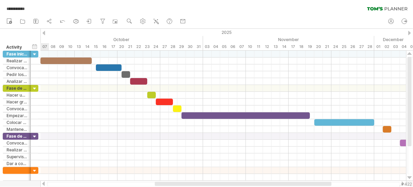
drag, startPoint x: 212, startPoint y: 185, endPoint x: 278, endPoint y: 182, distance: 66.1
click at [278, 168] on div at bounding box center [243, 184] width 177 height 4
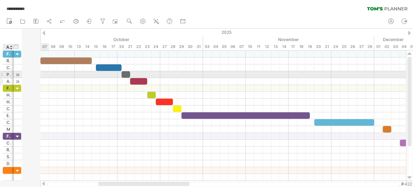
drag, startPoint x: 30, startPoint y: 76, endPoint x: 13, endPoint y: 78, distance: 17.3
click at [13, 78] on div "**********" at bounding box center [12, 68] width 18 height 34
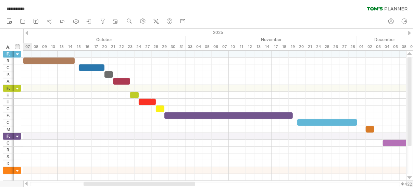
click at [151, 186] on html "**********" at bounding box center [206, 94] width 413 height 188
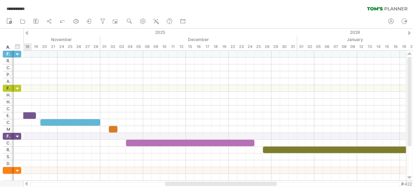
click at [232, 9] on div "**********" at bounding box center [206, 7] width 413 height 14
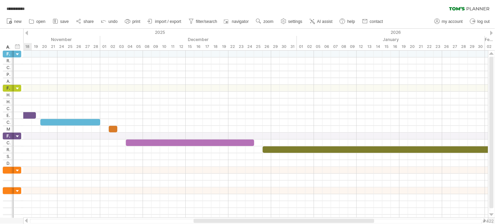
drag, startPoint x: 306, startPoint y: 0, endPoint x: 266, endPoint y: 118, distance: 124.8
click at [266, 118] on div at bounding box center [255, 115] width 465 height 7
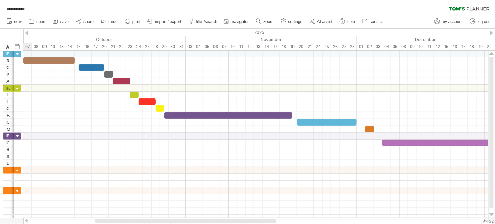
drag, startPoint x: 219, startPoint y: 221, endPoint x: 121, endPoint y: 237, distance: 99.5
click at [121, 186] on html "**********" at bounding box center [247, 112] width 495 height 225
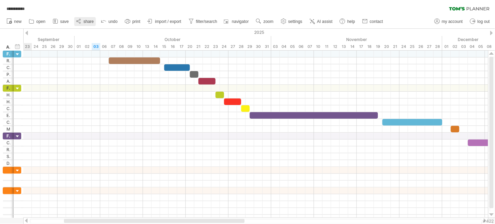
click at [90, 20] on span "share" at bounding box center [88, 21] width 10 height 5
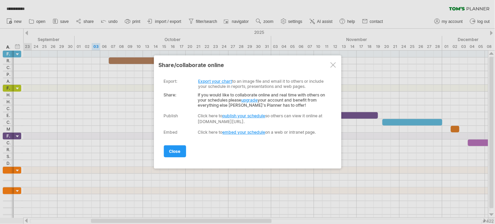
click at [244, 132] on link "embed your schedule" at bounding box center [244, 132] width 43 height 5
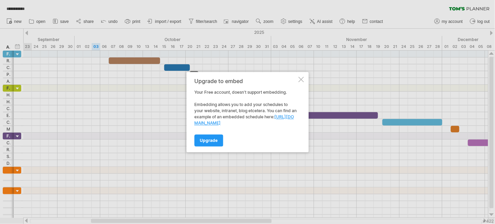
drag, startPoint x: 278, startPoint y: 118, endPoint x: 289, endPoint y: 128, distance: 15.5
click at [289, 128] on div "Upgrade to embed Your Free account, doesn't support embedding. Embedding allows…" at bounding box center [245, 112] width 103 height 68
click at [272, 123] on link "http://plan.tomsplanner.com/page/embedexample" at bounding box center [244, 119] width 100 height 11
click at [302, 80] on div at bounding box center [300, 79] width 5 height 5
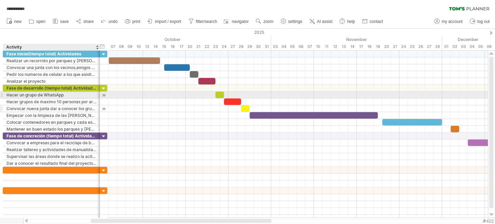
drag, startPoint x: 12, startPoint y: 96, endPoint x: 98, endPoint y: 108, distance: 86.7
click at [98, 108] on div "**********" at bounding box center [55, 109] width 105 height 48
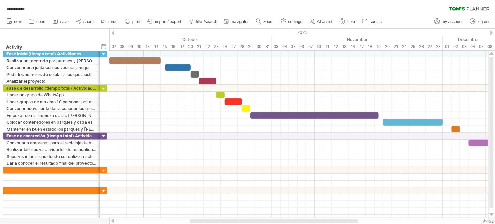
drag, startPoint x: 295, startPoint y: 222, endPoint x: 318, endPoint y: 224, distance: 23.6
click at [318, 186] on div at bounding box center [298, 221] width 379 height 7
click at [412, 186] on div "v 422" at bounding box center [488, 221] width 11 height 5
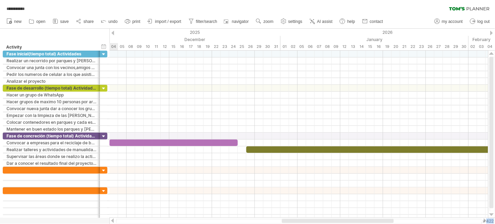
drag, startPoint x: 239, startPoint y: 222, endPoint x: 352, endPoint y: 231, distance: 112.9
click at [352, 186] on html "**********" at bounding box center [247, 112] width 495 height 225
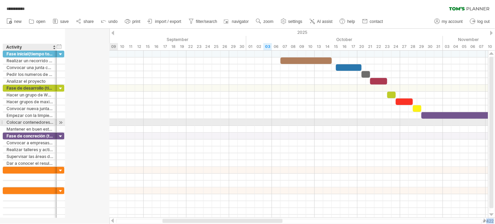
drag, startPoint x: 99, startPoint y: 120, endPoint x: 55, endPoint y: 123, distance: 43.2
click at [55, 123] on div at bounding box center [55, 122] width 3 height 7
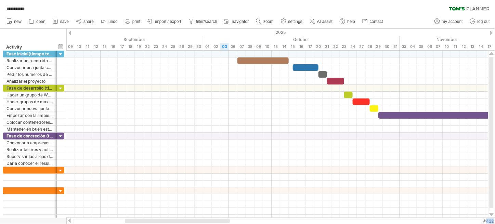
drag, startPoint x: 270, startPoint y: 219, endPoint x: 283, endPoint y: 222, distance: 14.0
click at [283, 186] on div at bounding box center [277, 221] width 409 height 4
drag, startPoint x: 101, startPoint y: 221, endPoint x: 129, endPoint y: 225, distance: 28.1
click at [129, 186] on html "**********" at bounding box center [247, 112] width 495 height 225
click at [144, 186] on div at bounding box center [177, 221] width 105 height 4
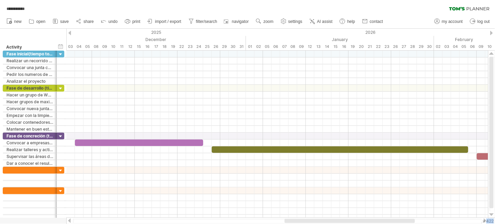
drag, startPoint x: 144, startPoint y: 219, endPoint x: 304, endPoint y: 218, distance: 159.7
click at [304, 186] on div at bounding box center [277, 221] width 422 height 7
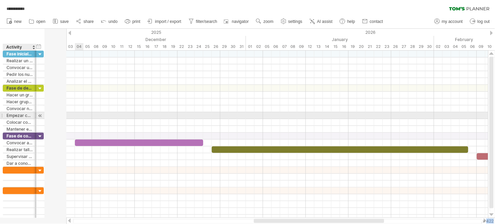
drag, startPoint x: 56, startPoint y: 117, endPoint x: 36, endPoint y: 117, distance: 20.2
click at [36, 117] on div at bounding box center [35, 115] width 3 height 7
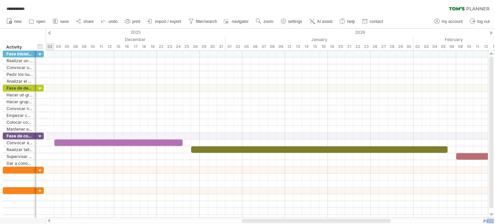
drag, startPoint x: 285, startPoint y: 222, endPoint x: 285, endPoint y: 227, distance: 5.5
click at [285, 186] on html "**********" at bounding box center [247, 112] width 495 height 225
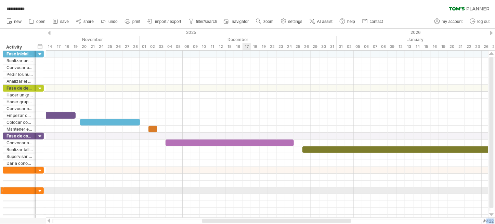
click at [245, 186] on div at bounding box center [267, 190] width 442 height 7
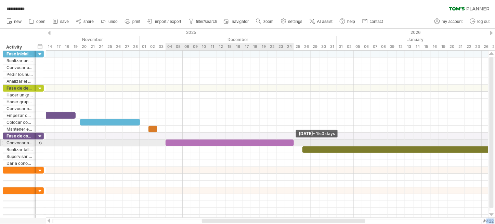
click at [291, 145] on div at bounding box center [230, 143] width 128 height 6
drag, startPoint x: 293, startPoint y: 144, endPoint x: 274, endPoint y: 145, distance: 18.9
click at [274, 145] on div at bounding box center [221, 143] width 111 height 6
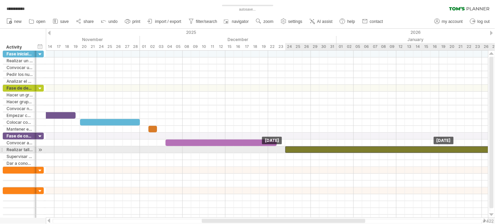
drag, startPoint x: 351, startPoint y: 150, endPoint x: 333, endPoint y: 150, distance: 17.4
click at [333, 150] on div at bounding box center [413, 149] width 257 height 6
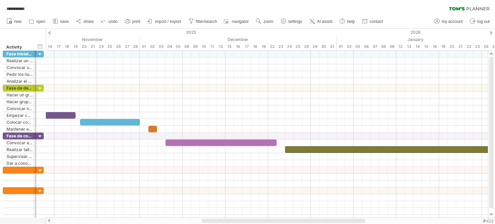
drag, startPoint x: 183, startPoint y: 219, endPoint x: 200, endPoint y: 219, distance: 17.1
click at [200, 186] on div at bounding box center [267, 221] width 430 height 4
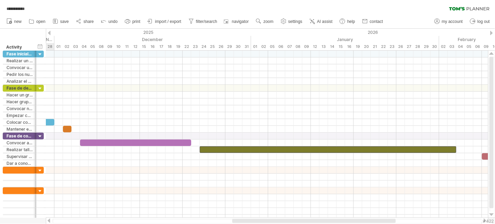
drag, startPoint x: 247, startPoint y: 221, endPoint x: 278, endPoint y: 220, distance: 30.8
click at [278, 186] on div at bounding box center [314, 221] width 164 height 4
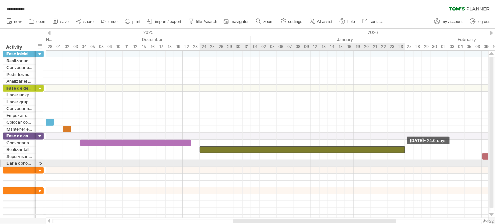
drag, startPoint x: 456, startPoint y: 150, endPoint x: 403, endPoint y: 167, distance: 55.2
click at [403, 167] on div "Monday 26 January - 24.0 days Wednesday 24 December" at bounding box center [267, 134] width 442 height 167
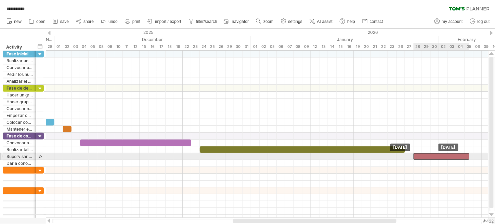
drag, startPoint x: 485, startPoint y: 156, endPoint x: 417, endPoint y: 156, distance: 68.1
click at [412, 156] on div at bounding box center [442, 156] width 56 height 6
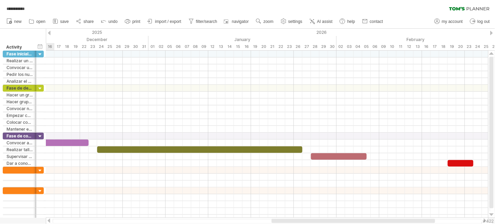
drag, startPoint x: 361, startPoint y: 220, endPoint x: 400, endPoint y: 222, distance: 38.7
click at [400, 186] on div at bounding box center [354, 221] width 164 height 4
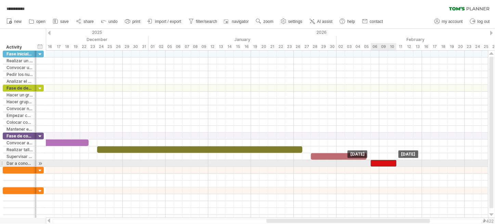
drag, startPoint x: 457, startPoint y: 164, endPoint x: 381, endPoint y: 164, distance: 76.3
click at [381, 164] on div at bounding box center [384, 163] width 26 height 6
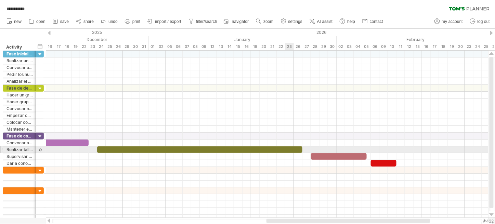
click at [290, 151] on div at bounding box center [199, 149] width 205 height 6
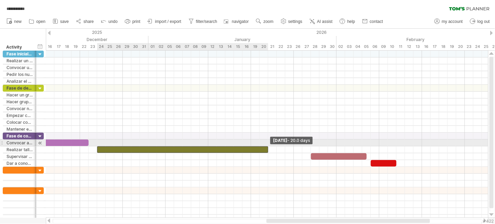
drag, startPoint x: 302, startPoint y: 150, endPoint x: 267, endPoint y: 146, distance: 34.8
click at [267, 146] on span at bounding box center [268, 149] width 3 height 6
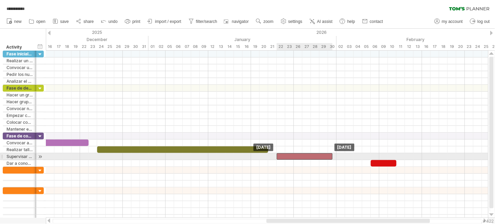
drag, startPoint x: 321, startPoint y: 155, endPoint x: 285, endPoint y: 157, distance: 36.0
click at [285, 157] on div at bounding box center [305, 156] width 56 height 6
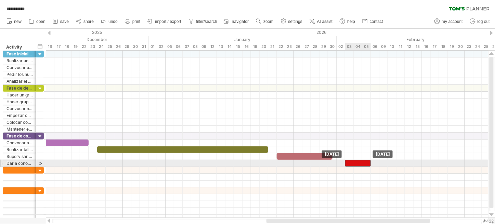
drag, startPoint x: 377, startPoint y: 165, endPoint x: 350, endPoint y: 162, distance: 27.1
click at [350, 162] on div at bounding box center [358, 163] width 26 height 6
drag, startPoint x: 350, startPoint y: 162, endPoint x: 344, endPoint y: 164, distance: 6.6
click at [344, 164] on div at bounding box center [350, 163] width 26 height 6
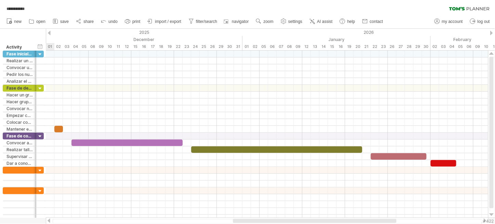
drag, startPoint x: 322, startPoint y: 220, endPoint x: 288, endPoint y: 238, distance: 37.9
click at [288, 186] on html "**********" at bounding box center [247, 112] width 495 height 225
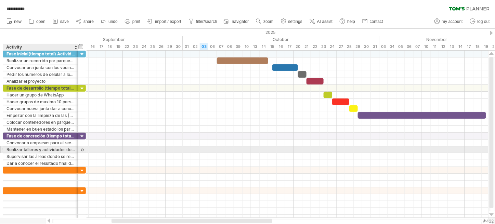
drag, startPoint x: 35, startPoint y: 149, endPoint x: 77, endPoint y: 152, distance: 42.1
click at [77, 152] on div at bounding box center [77, 149] width 3 height 7
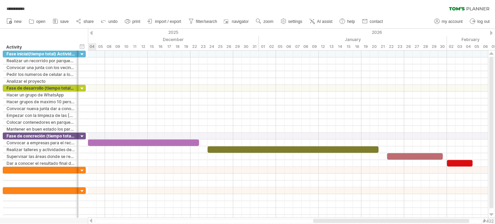
drag, startPoint x: 275, startPoint y: 220, endPoint x: 441, endPoint y: 223, distance: 165.2
click at [412, 186] on div at bounding box center [391, 221] width 156 height 4
